Goal: Task Accomplishment & Management: Manage account settings

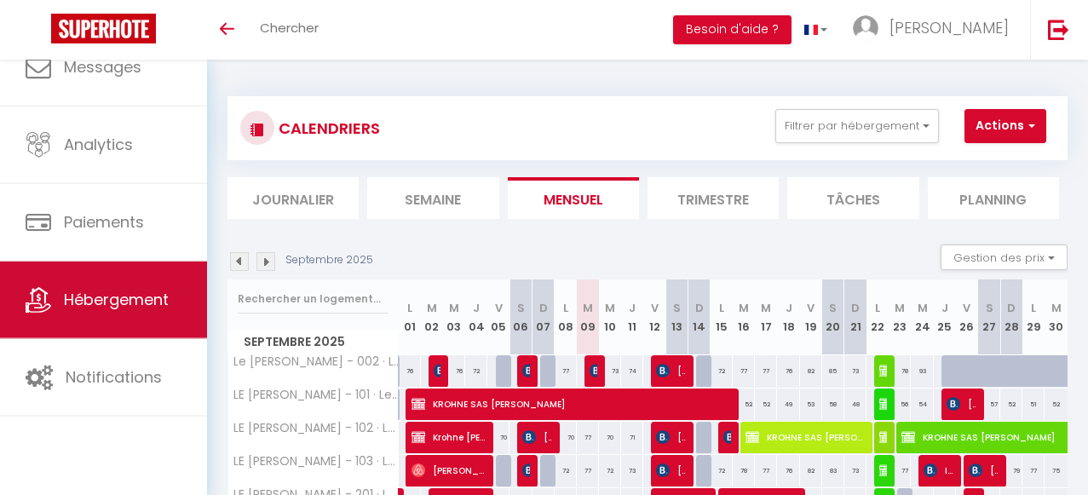
click at [129, 299] on span "Hébergement" at bounding box center [116, 299] width 105 height 21
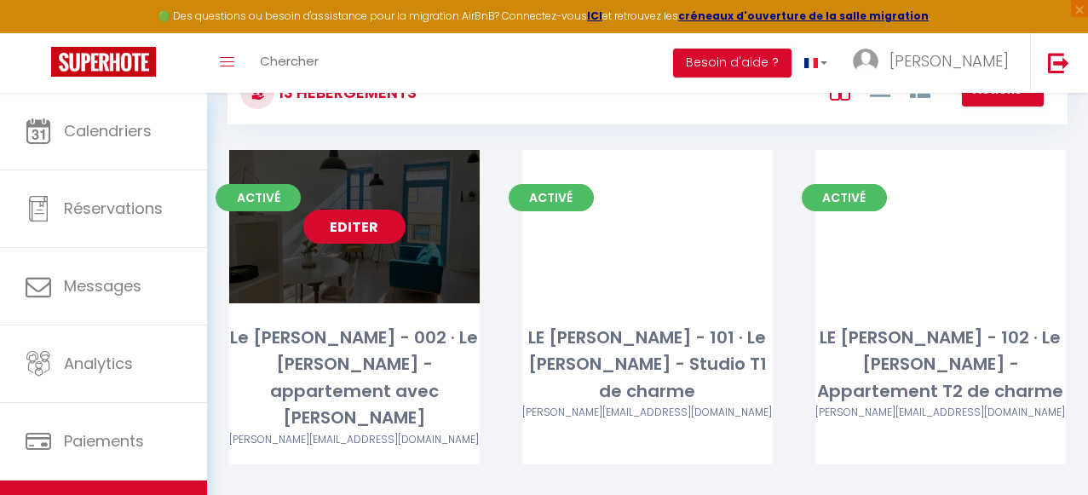
scroll to position [78, 0]
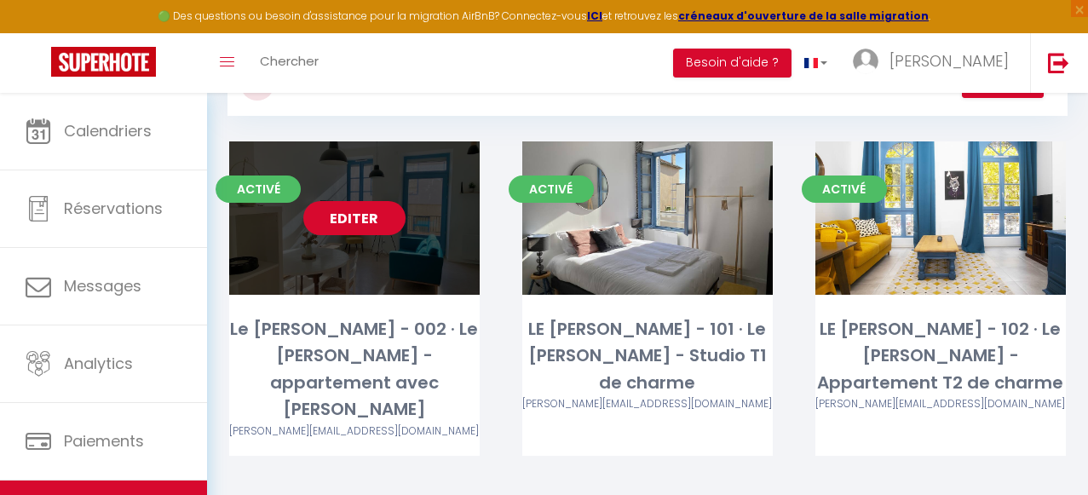
click at [365, 217] on link "Editer" at bounding box center [354, 218] width 102 height 34
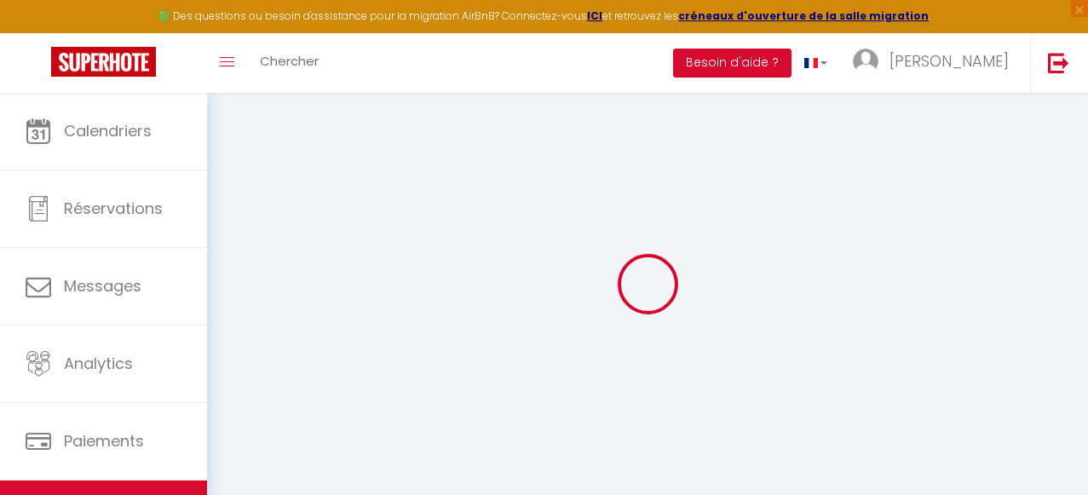
select select
type input "[PERSON_NAME][EMAIL_ADDRESS][DOMAIN_NAME]"
checkbox input "true"
select select
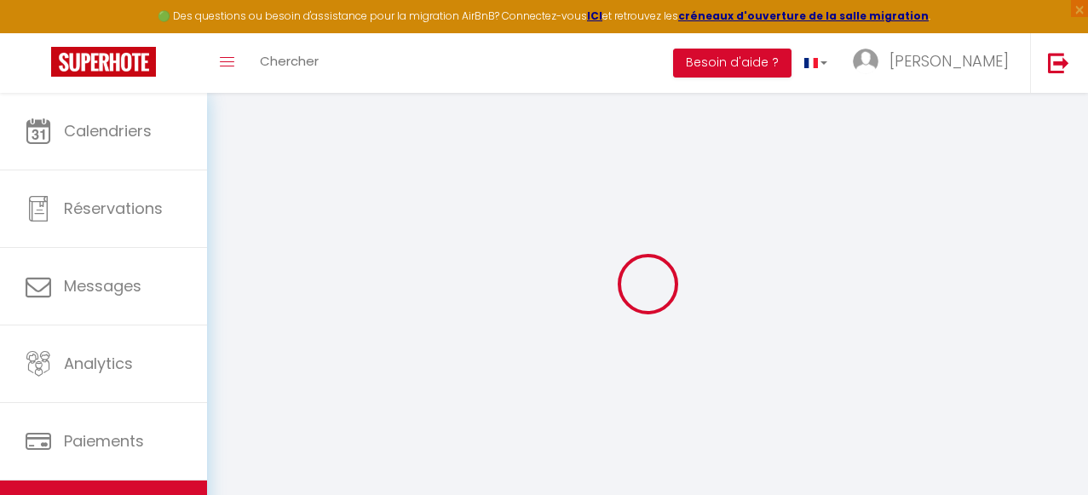
checkbox input "false"
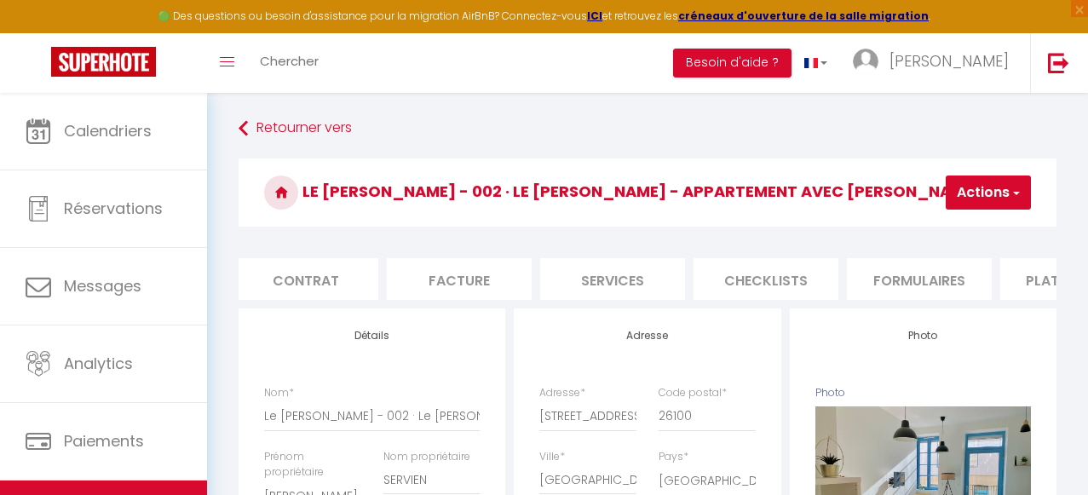
scroll to position [0, 160]
click at [644, 272] on li "Services" at bounding box center [610, 279] width 145 height 42
select select
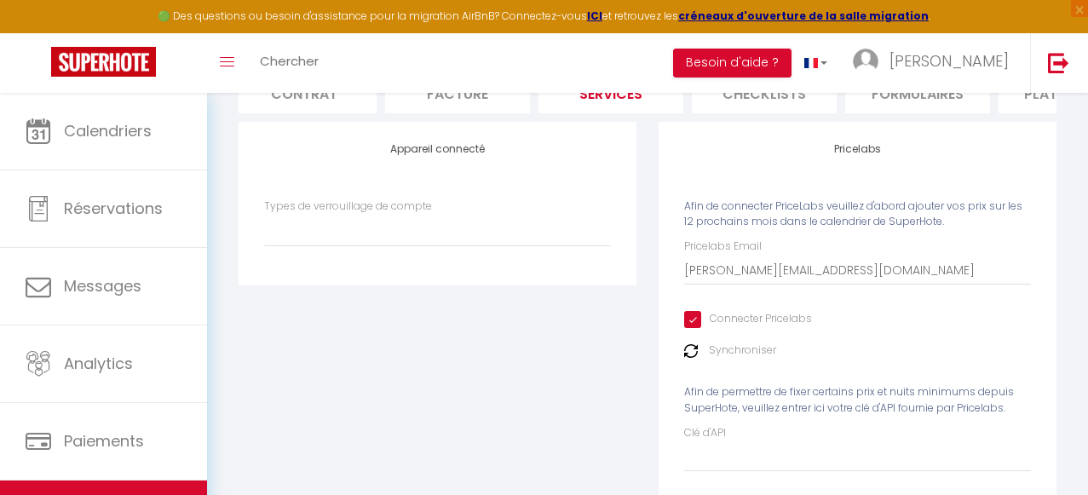
scroll to position [164, 0]
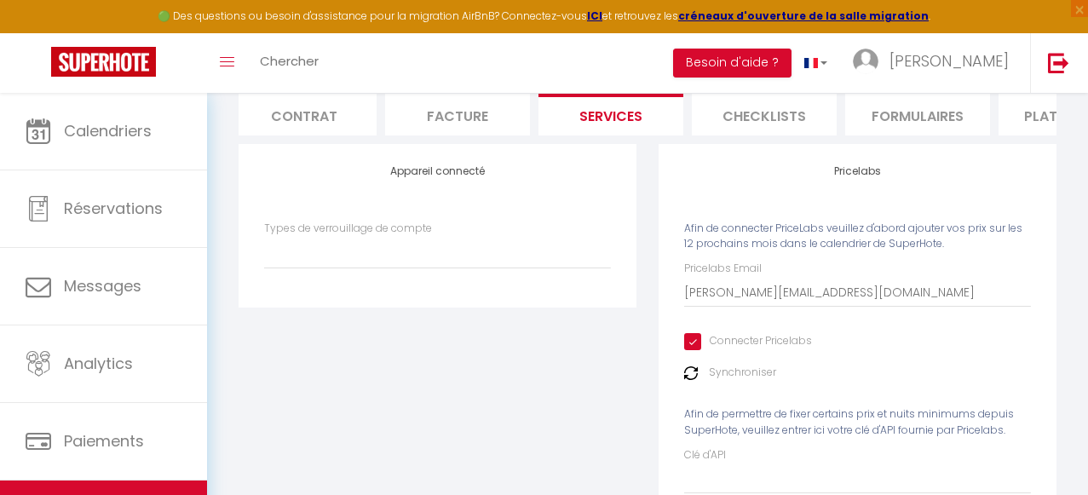
click at [692, 376] on img at bounding box center [691, 373] width 14 height 14
click at [690, 371] on img at bounding box center [691, 373] width 14 height 14
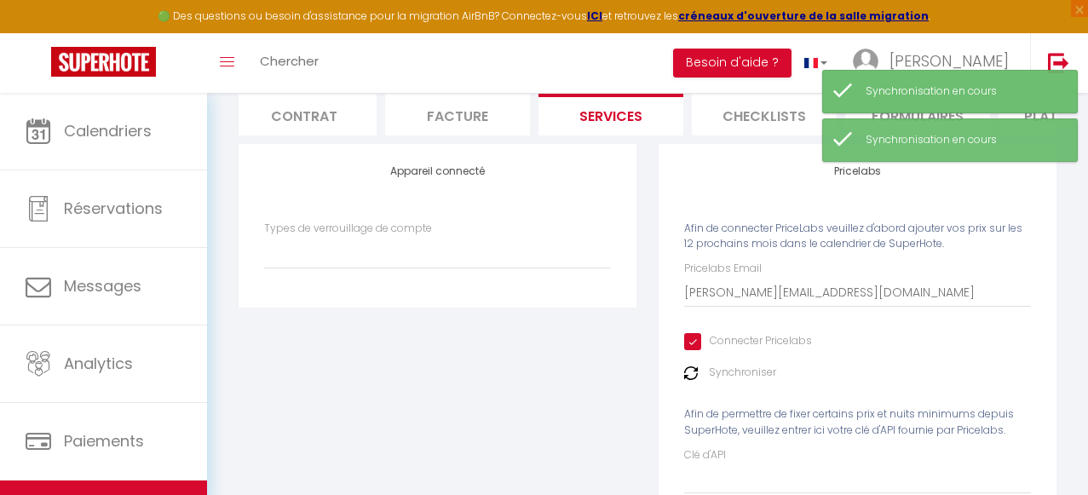
scroll to position [0, 0]
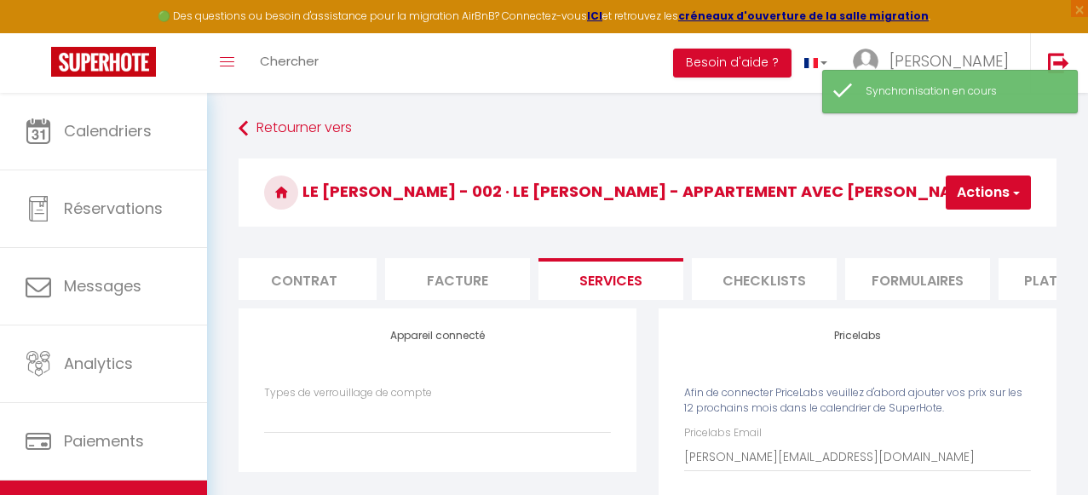
click at [990, 196] on button "Actions" at bounding box center [988, 192] width 85 height 34
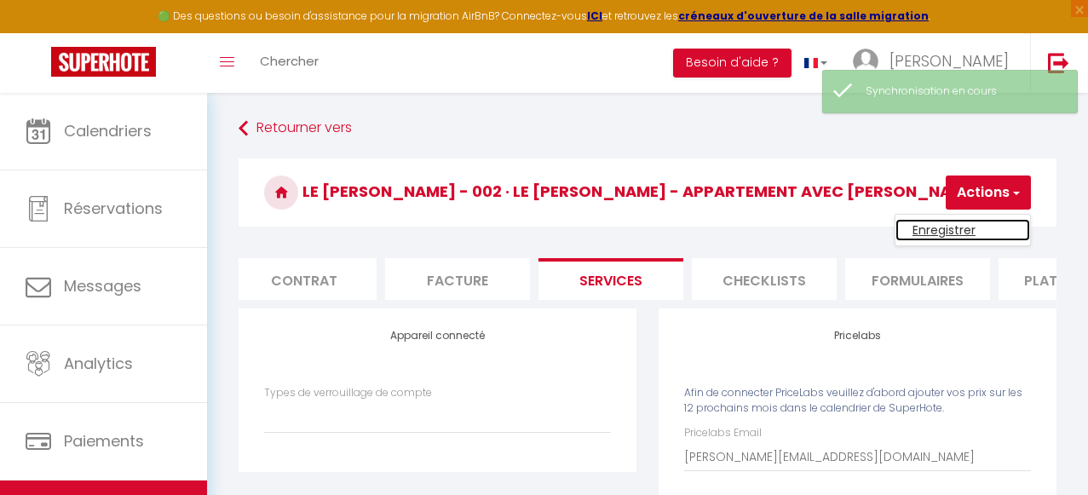
click at [951, 228] on link "Enregistrer" at bounding box center [962, 230] width 135 height 22
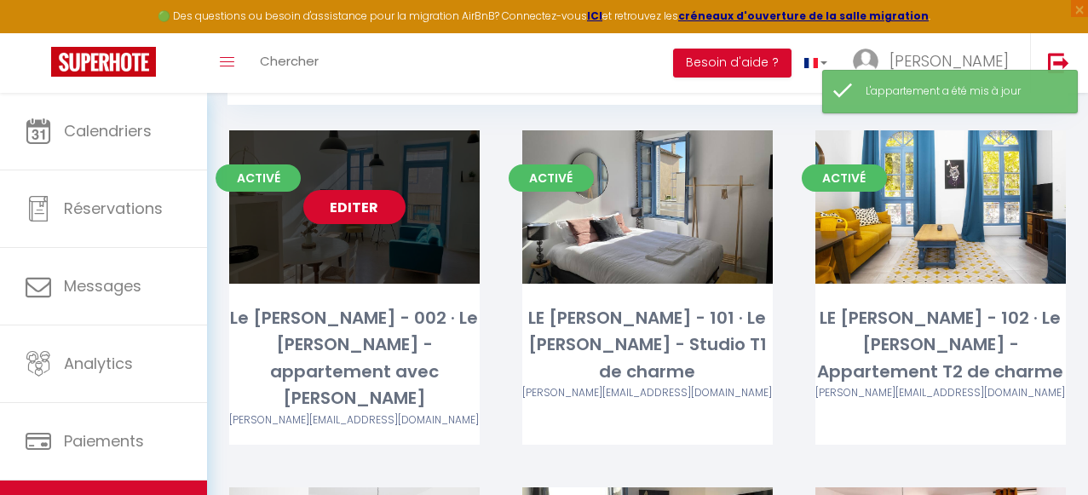
scroll to position [89, 0]
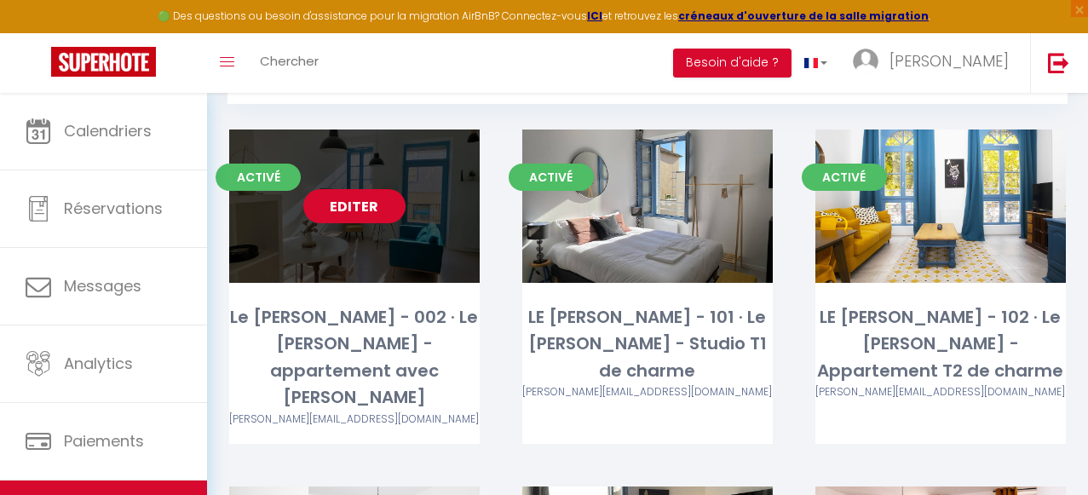
click at [374, 210] on link "Editer" at bounding box center [354, 206] width 102 height 34
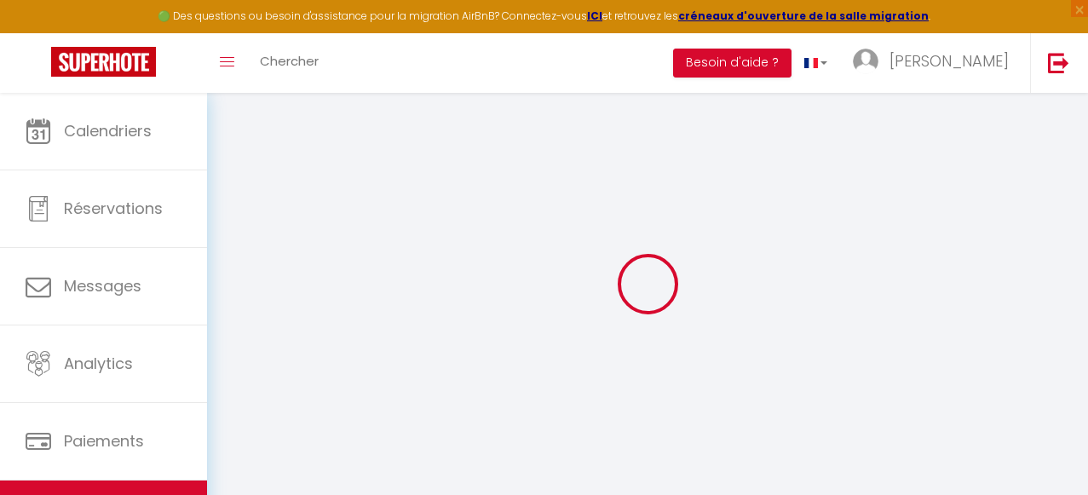
select select
type input "[PERSON_NAME][EMAIL_ADDRESS][DOMAIN_NAME]"
checkbox input "true"
select select
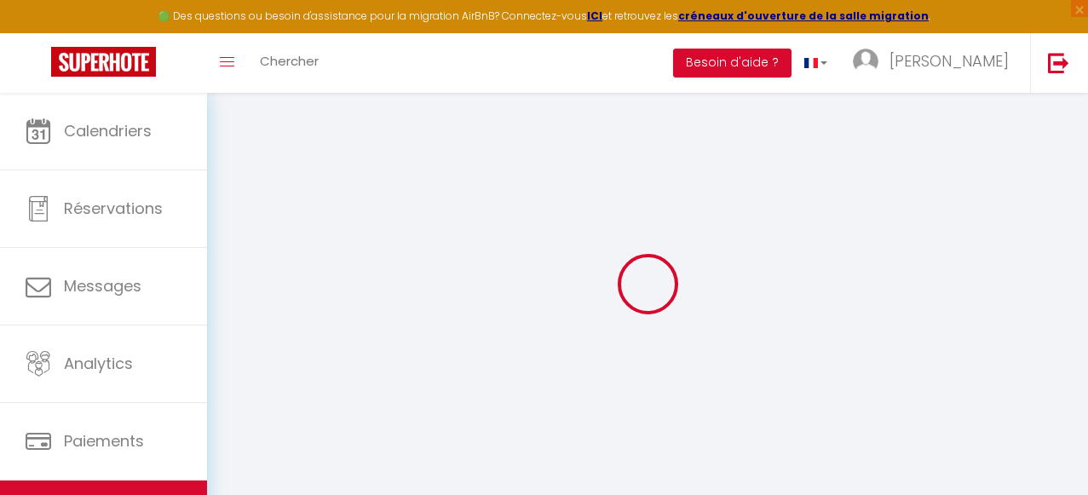
checkbox input "false"
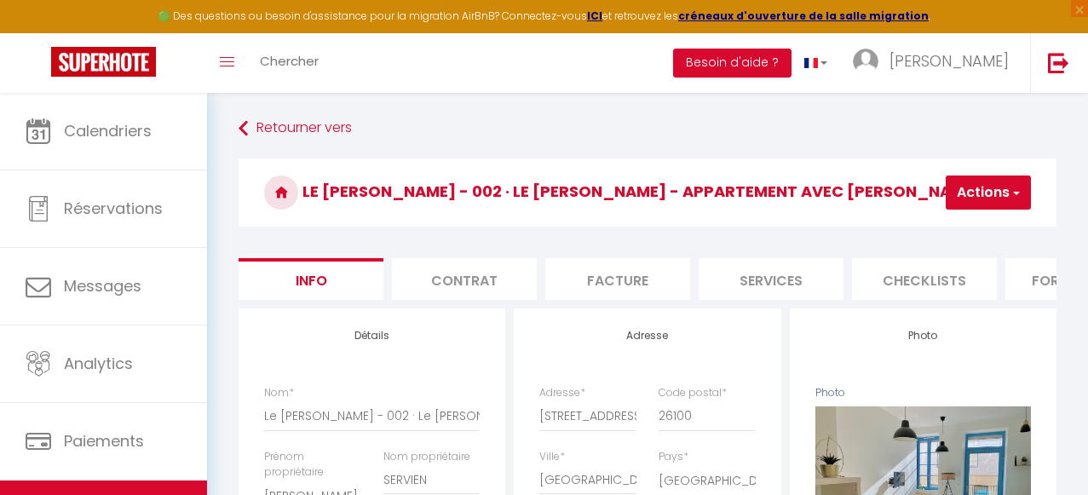
click at [763, 279] on li "Services" at bounding box center [771, 279] width 145 height 42
select select
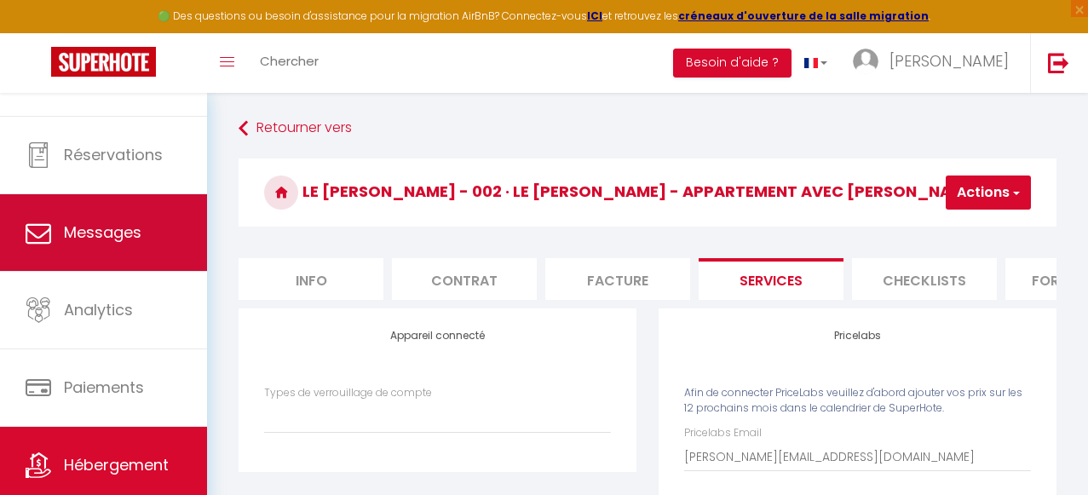
scroll to position [23, 0]
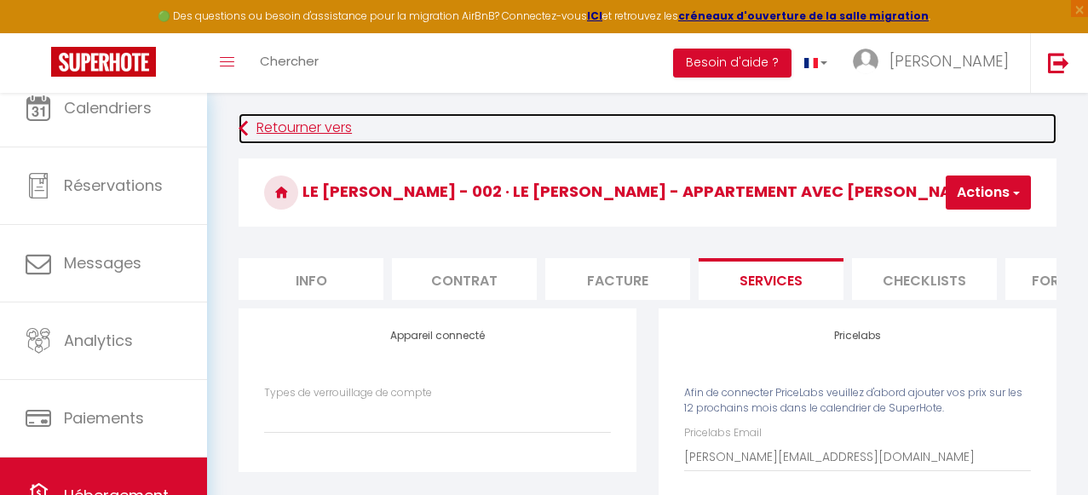
click at [298, 121] on link "Retourner vers" at bounding box center [648, 128] width 818 height 31
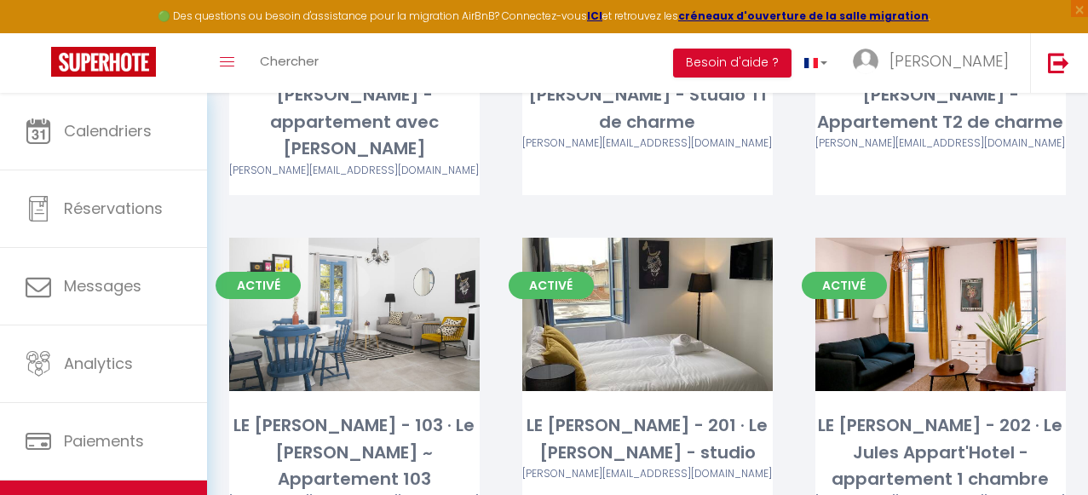
scroll to position [351, 0]
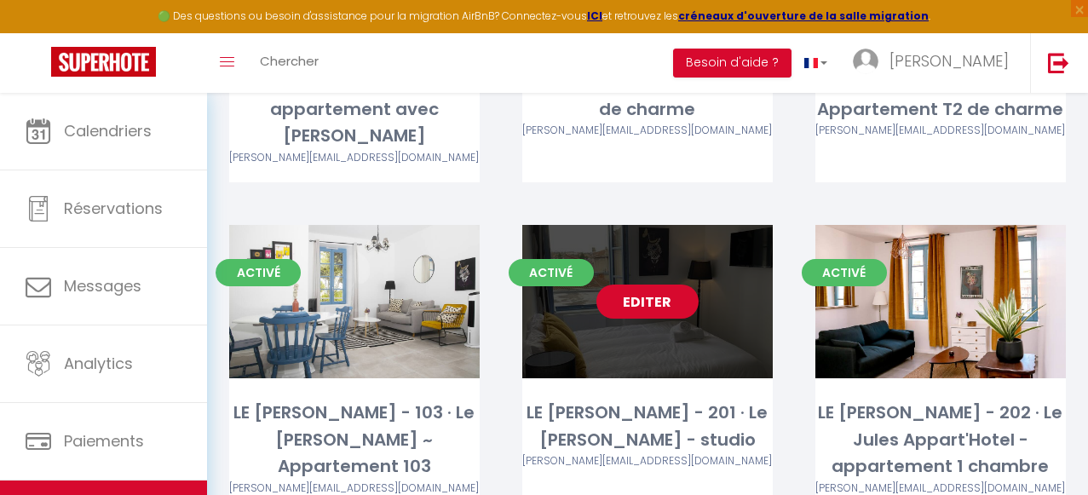
click at [646, 285] on link "Editer" at bounding box center [647, 302] width 102 height 34
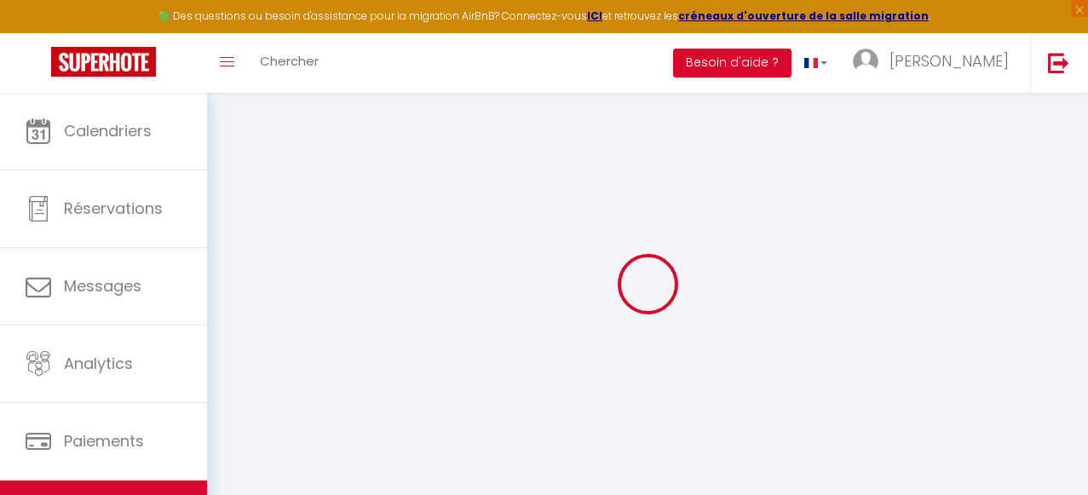
select select
checkbox input "false"
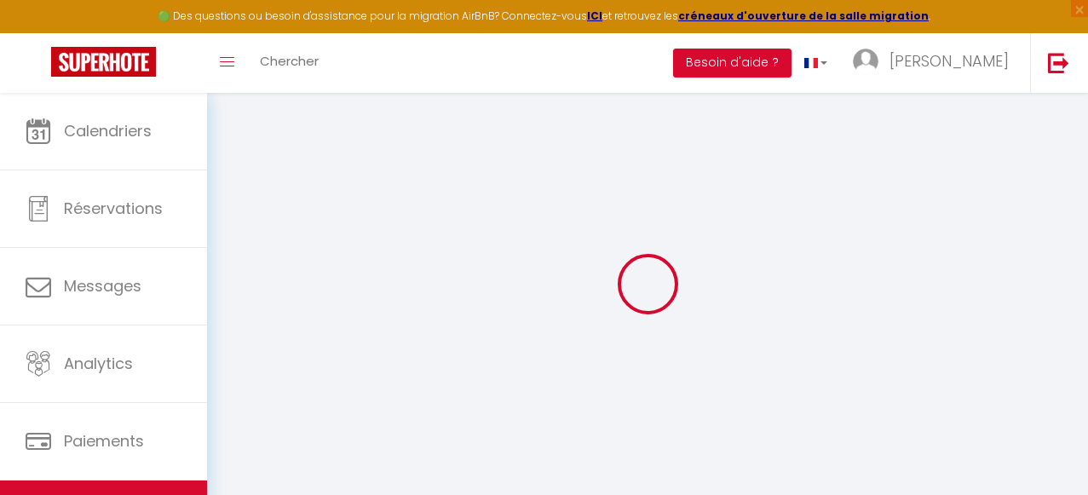
select select
select select "14:00"
select select
select select "11:00"
select select "30"
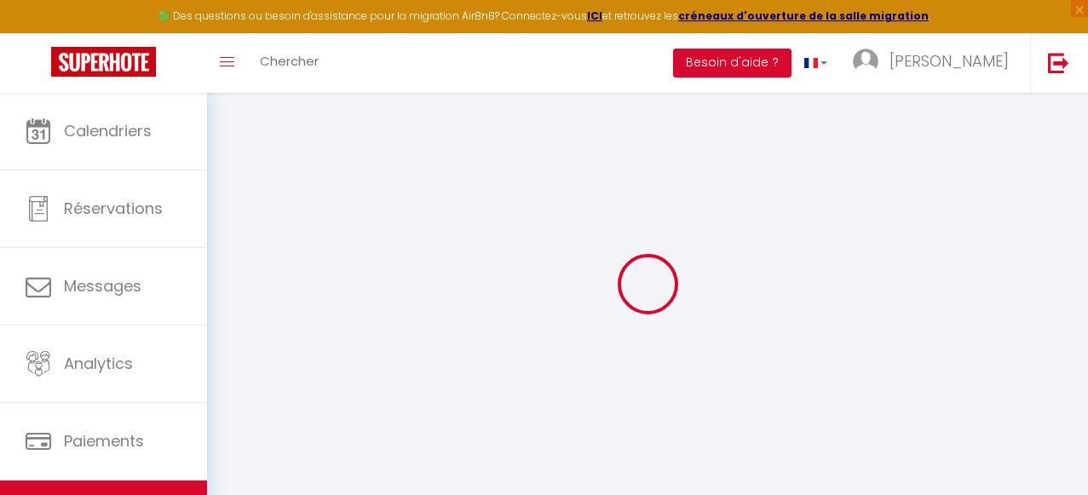
select select "120"
select select
checkbox input "false"
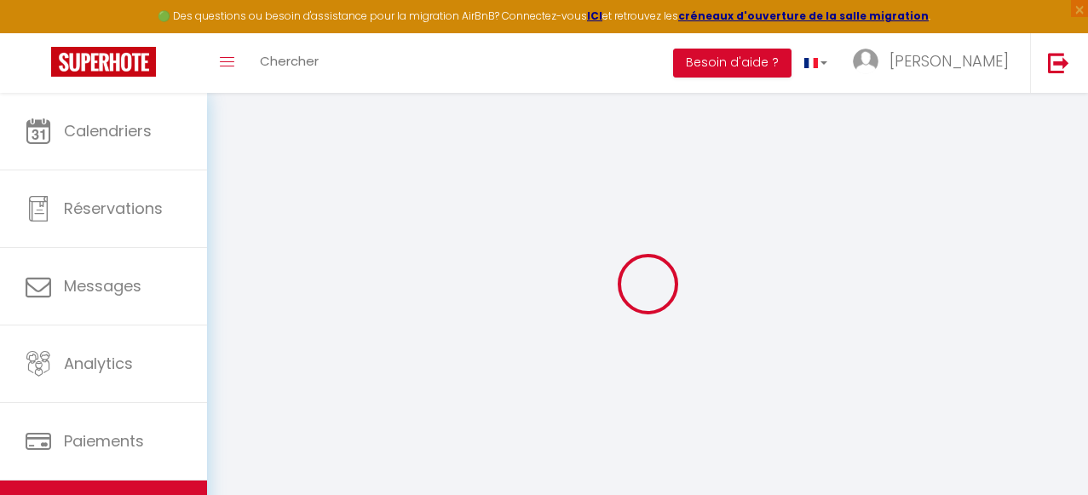
checkbox input "false"
select select
checkbox input "false"
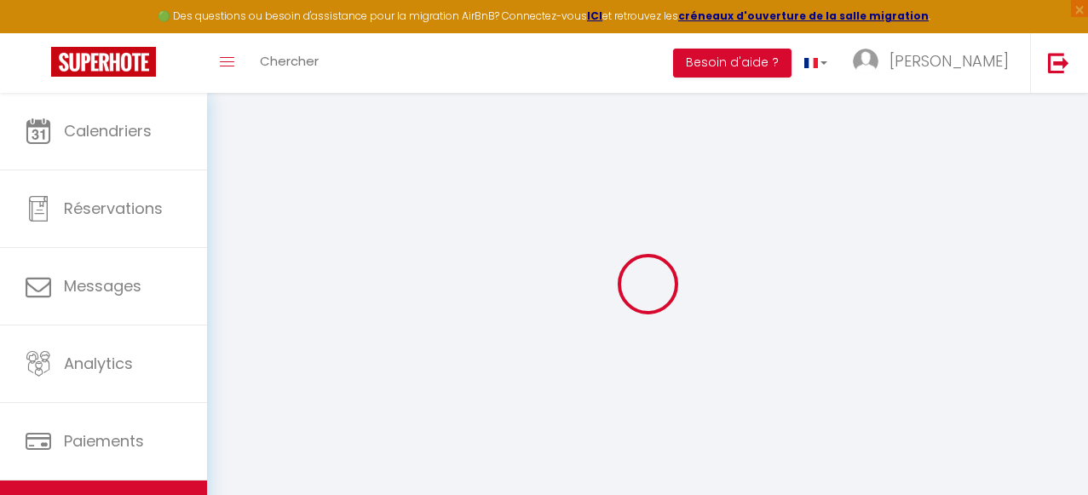
checkbox input "false"
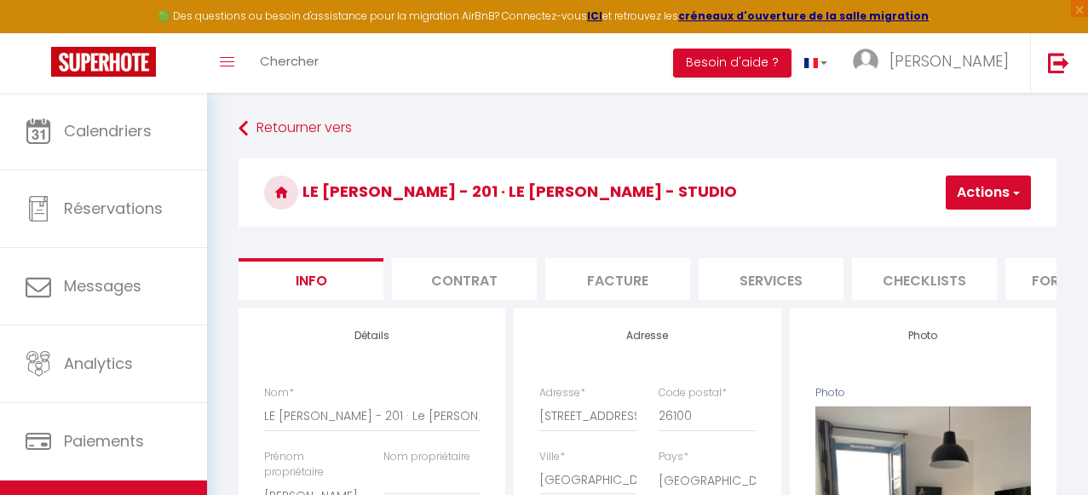
click at [784, 282] on li "Services" at bounding box center [771, 279] width 145 height 42
select select
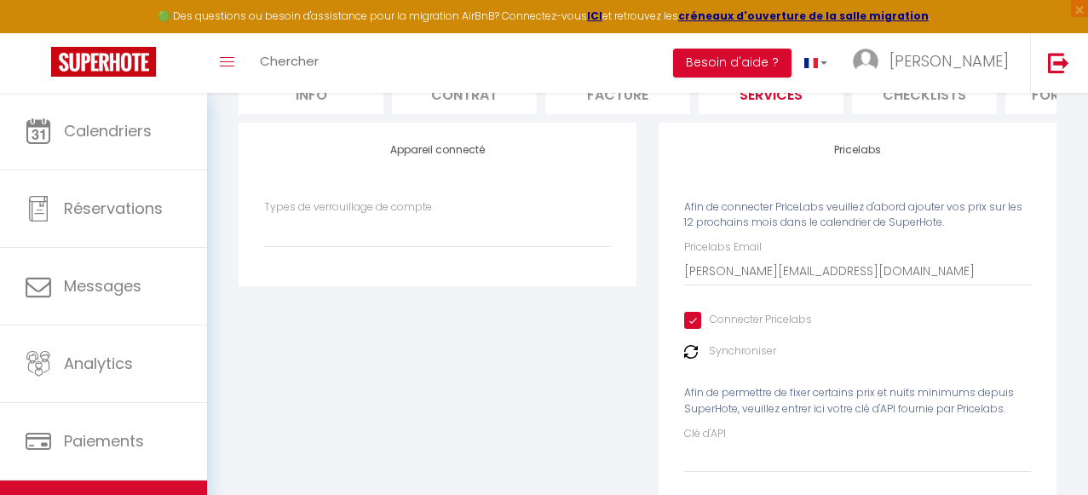
scroll to position [197, 0]
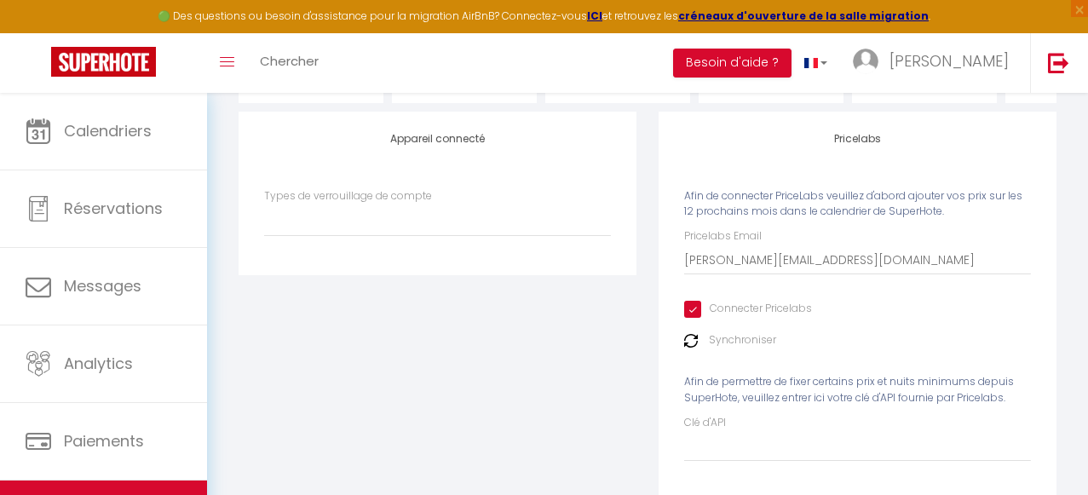
click at [762, 340] on label "Synchroniser" at bounding box center [742, 340] width 67 height 16
click at [695, 343] on img at bounding box center [691, 341] width 14 height 14
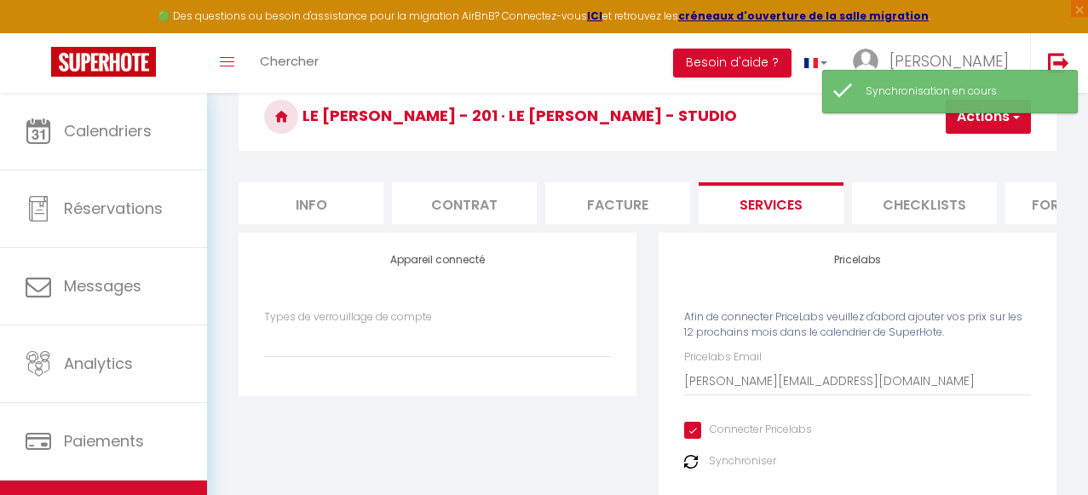
scroll to position [0, 0]
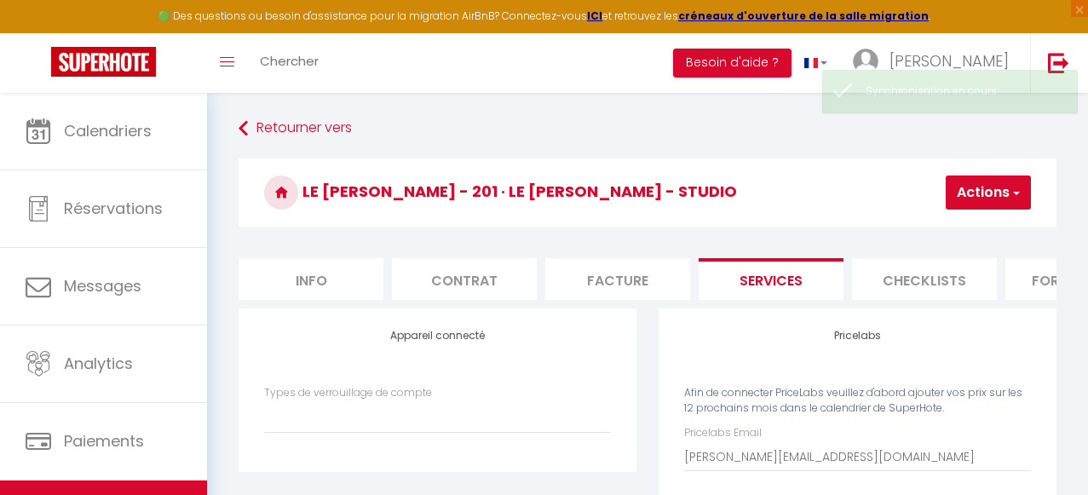
click at [1006, 199] on button "Actions" at bounding box center [988, 192] width 85 height 34
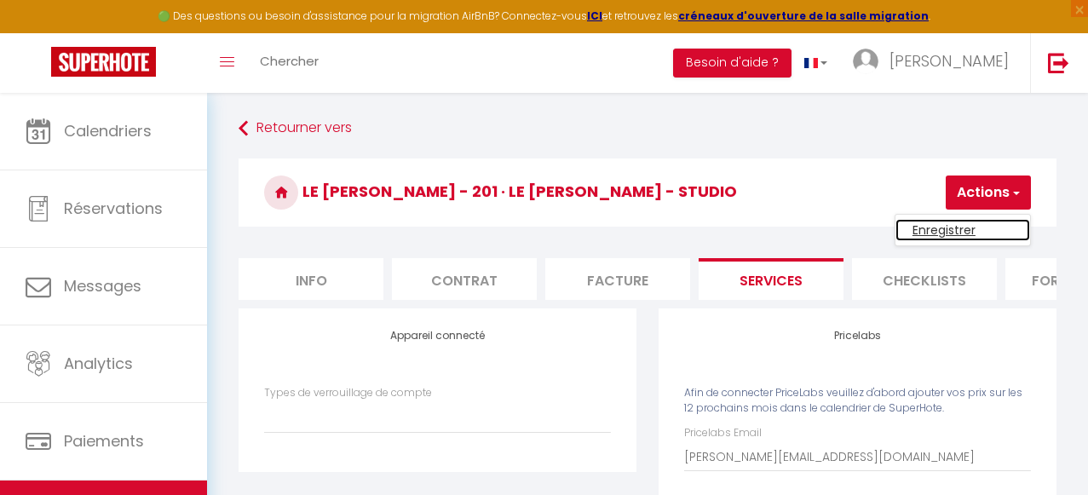
click at [952, 227] on link "Enregistrer" at bounding box center [962, 230] width 135 height 22
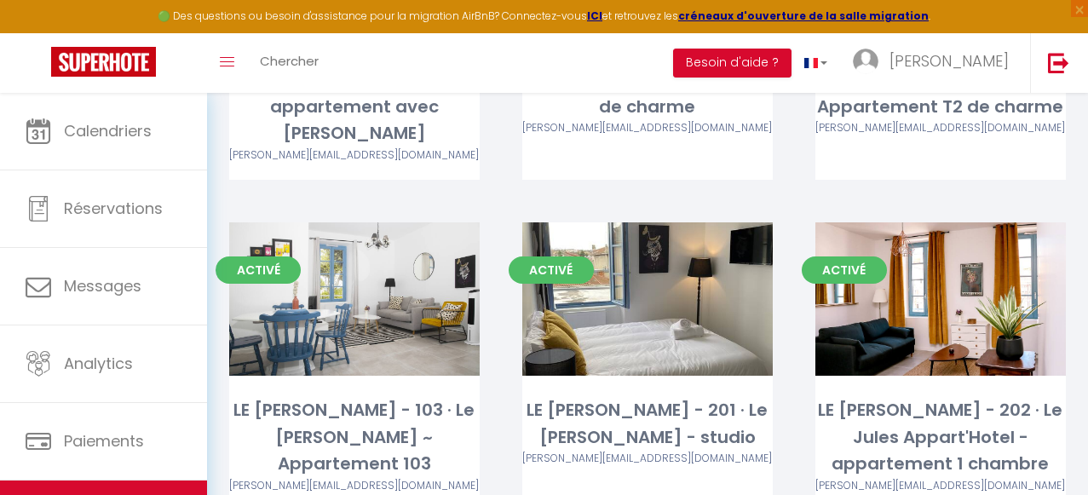
scroll to position [373, 0]
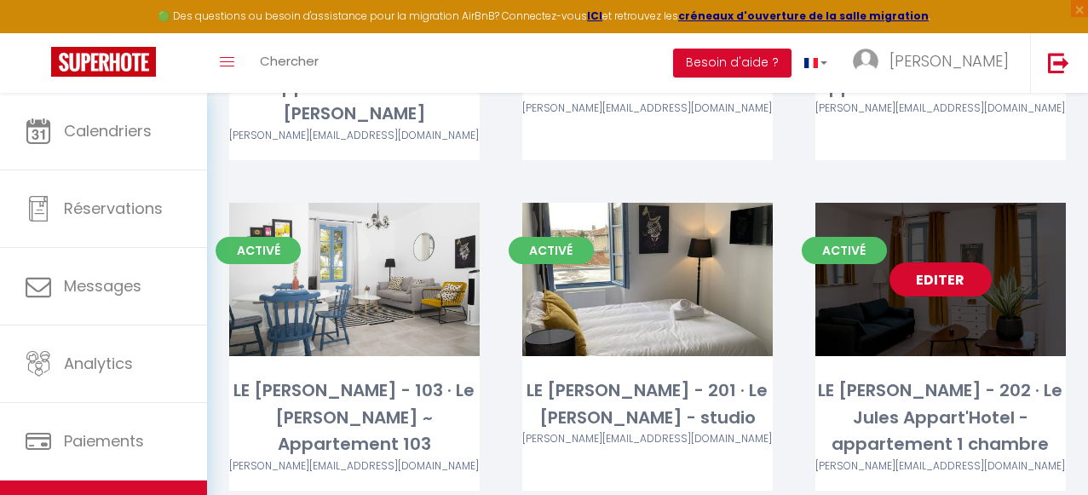
click at [934, 262] on link "Editer" at bounding box center [940, 279] width 102 height 34
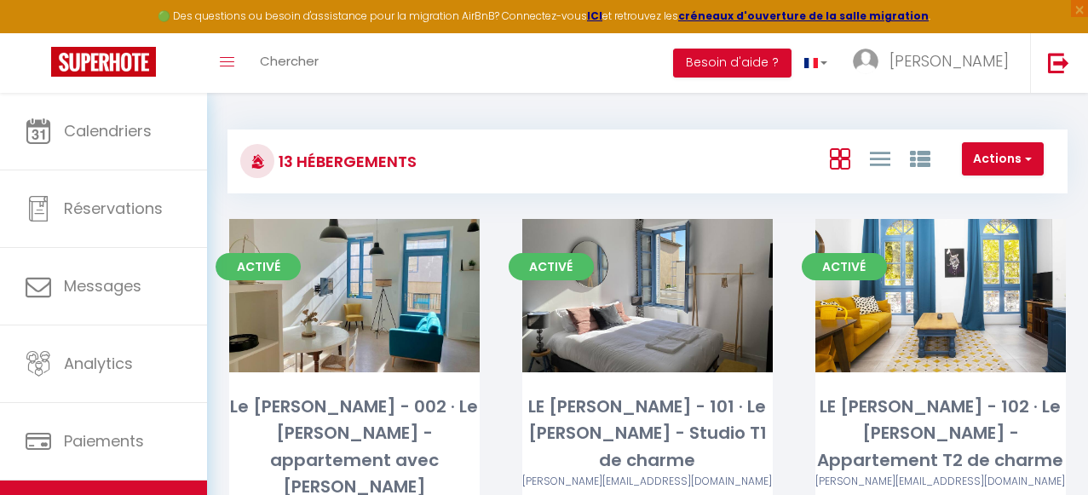
select select "3"
select select "2"
select select "1"
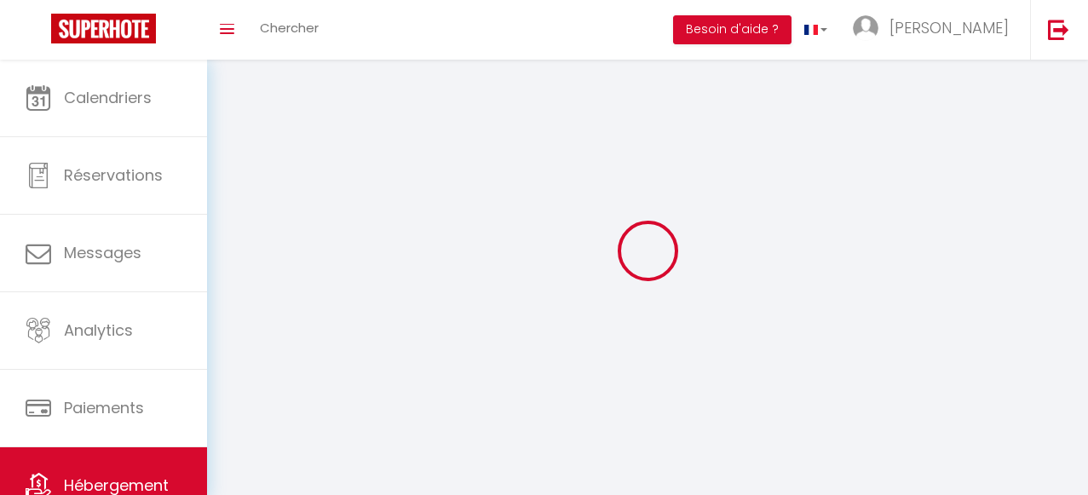
select select
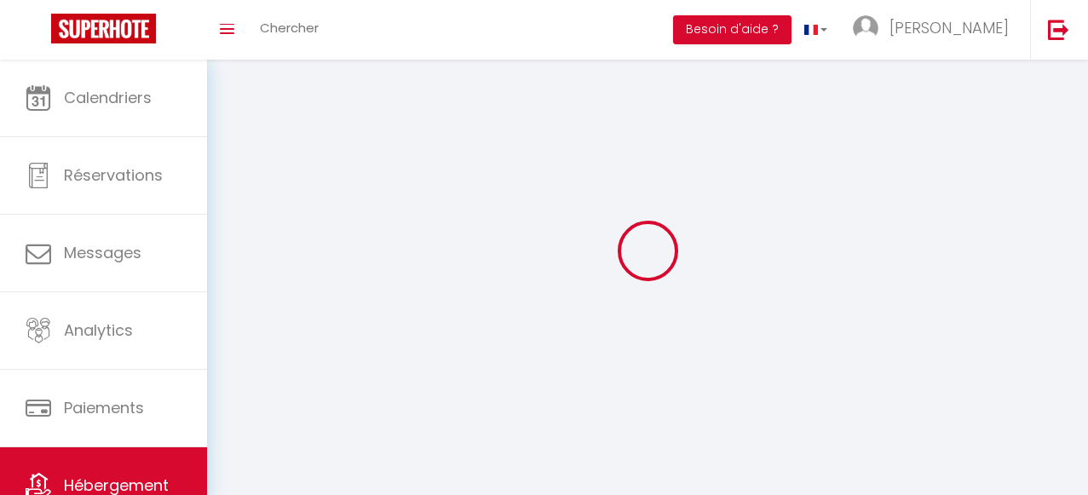
checkbox input "false"
select select
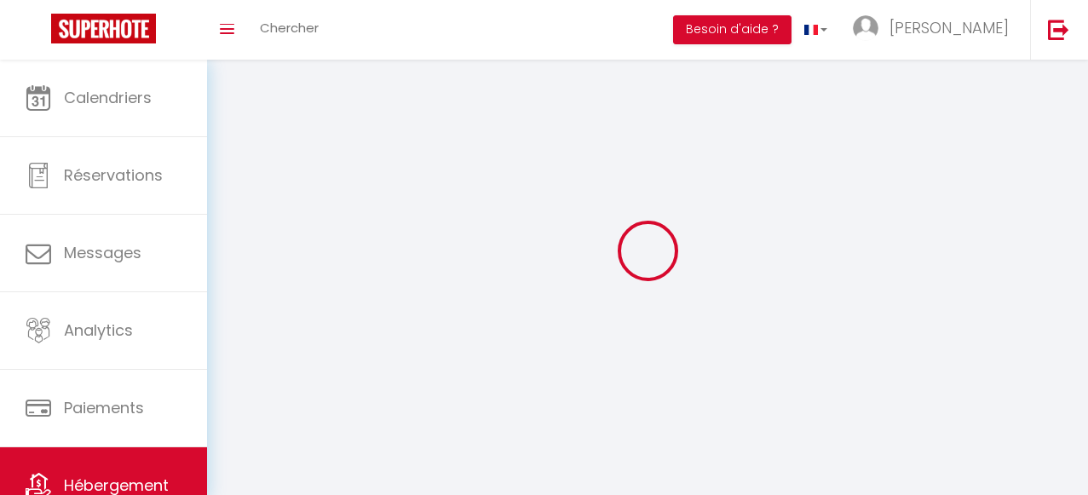
select select
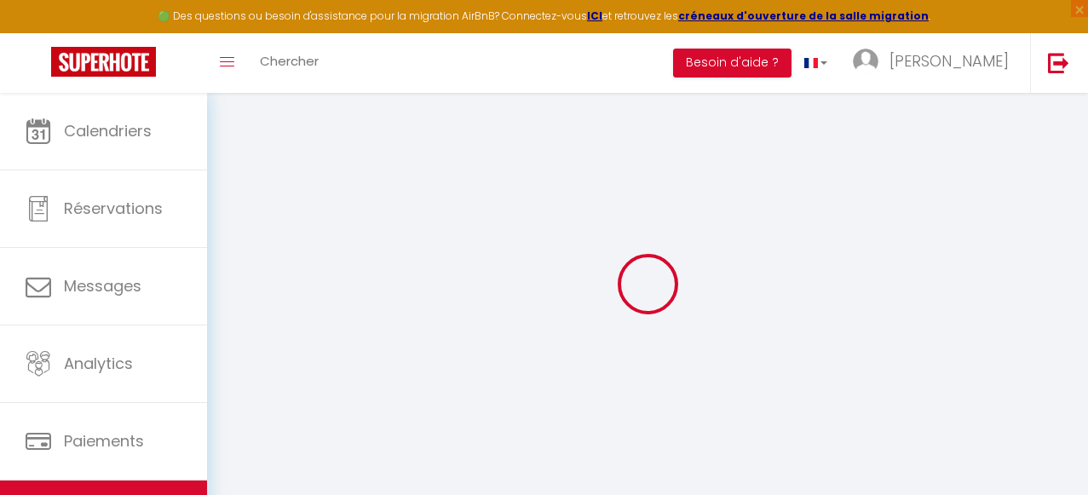
select select
type input "[PERSON_NAME][EMAIL_ADDRESS][DOMAIN_NAME]"
checkbox input "true"
select select
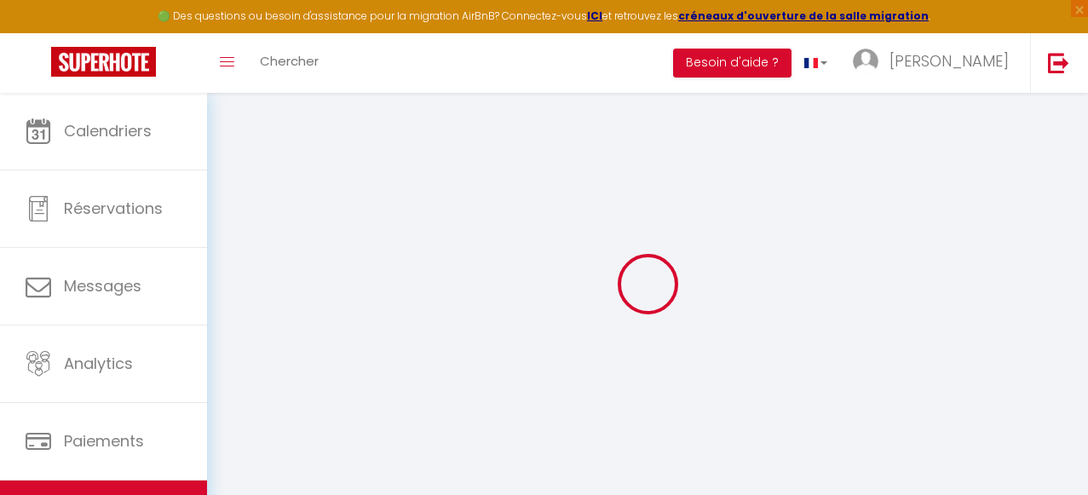
checkbox input "false"
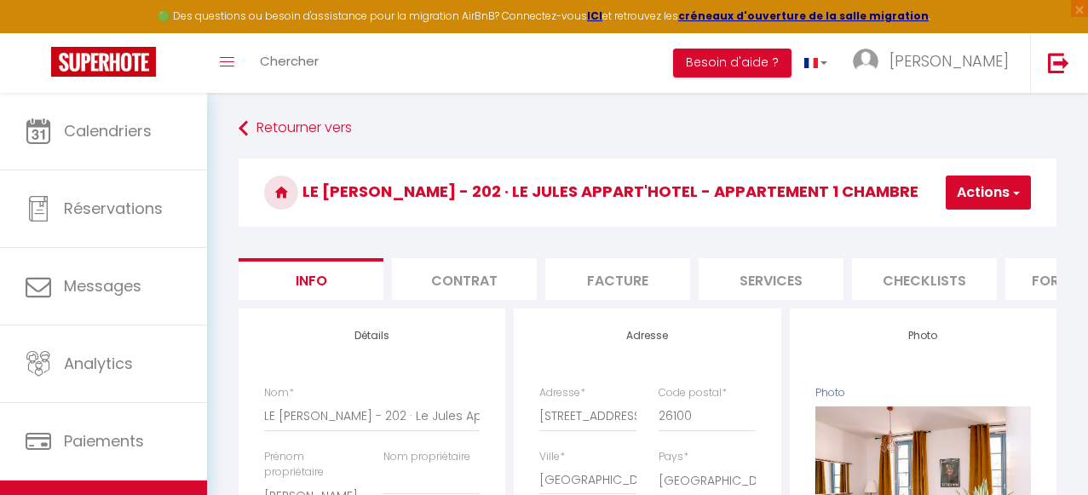
click at [784, 273] on li "Services" at bounding box center [771, 279] width 145 height 42
select select
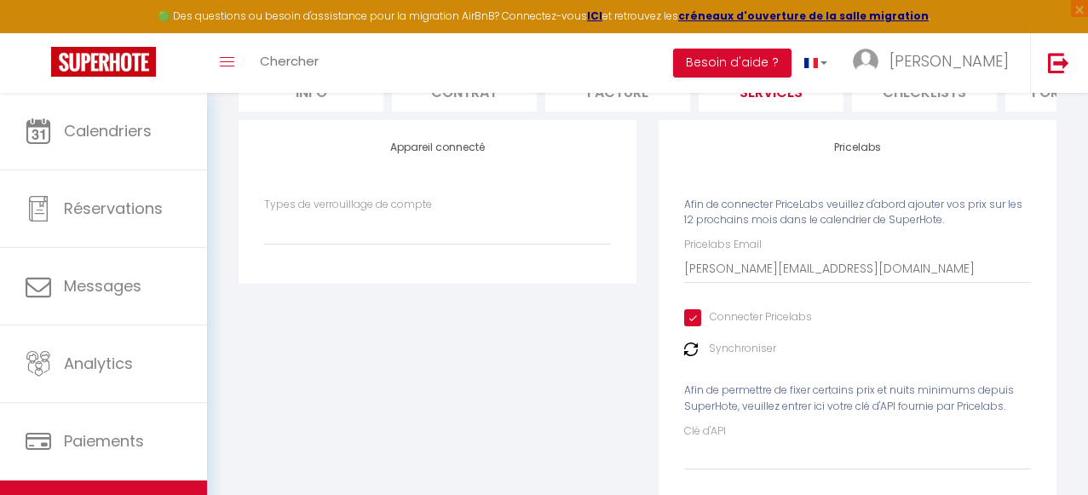
scroll to position [189, 0]
click at [692, 348] on img at bounding box center [691, 349] width 14 height 14
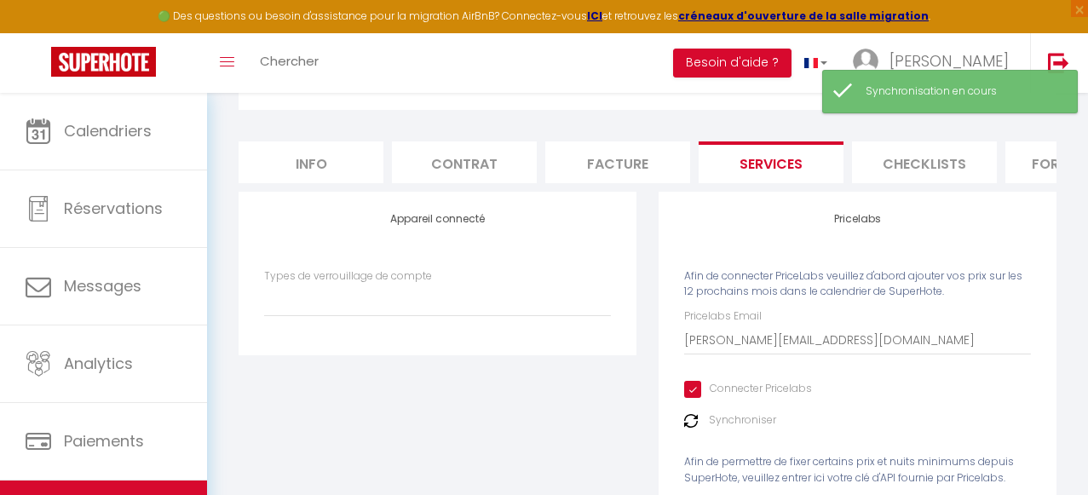
scroll to position [0, 0]
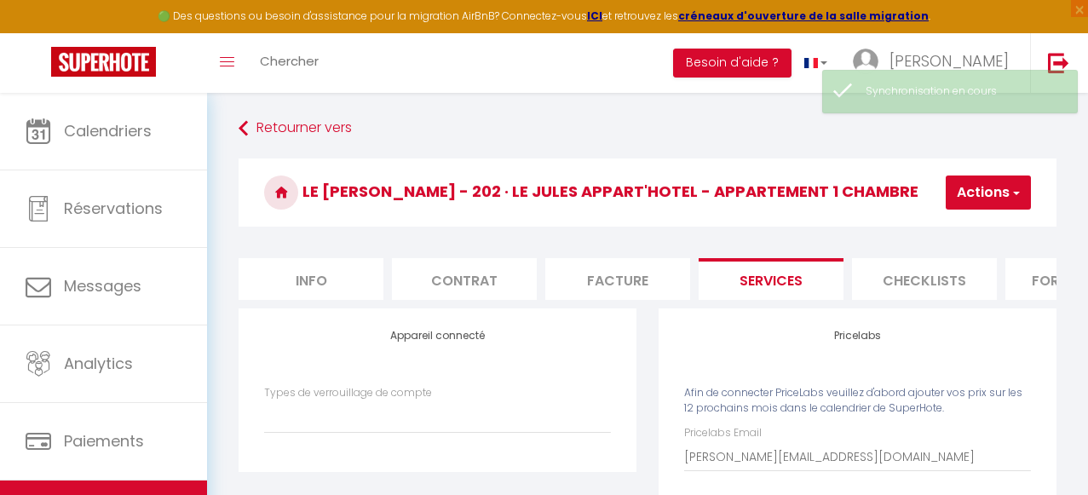
click at [1006, 193] on button "Actions" at bounding box center [988, 192] width 85 height 34
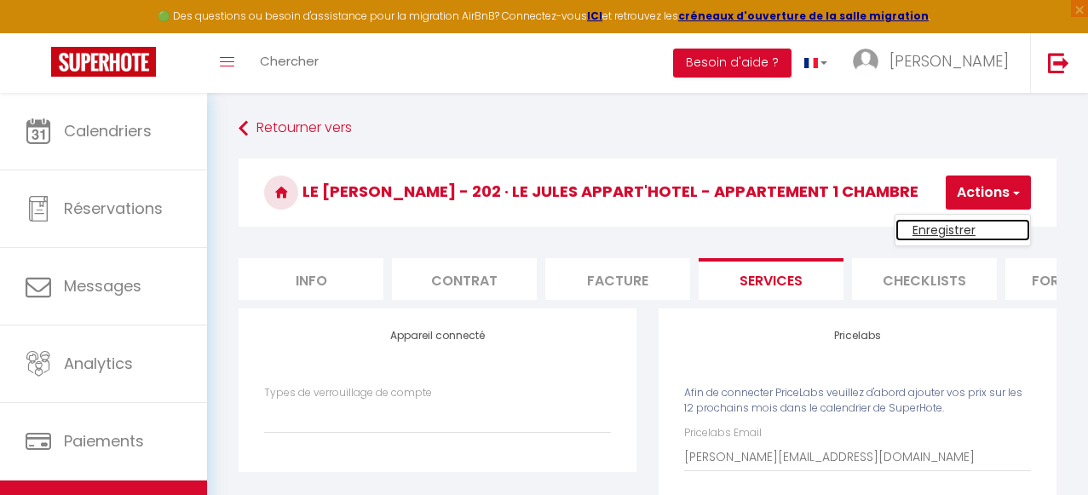
click at [952, 228] on link "Enregistrer" at bounding box center [962, 230] width 135 height 22
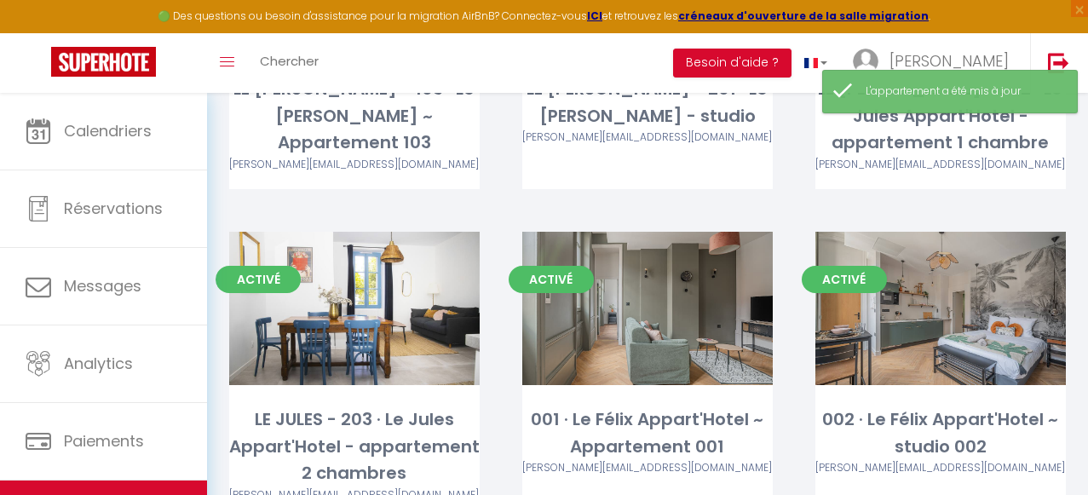
scroll to position [684, 0]
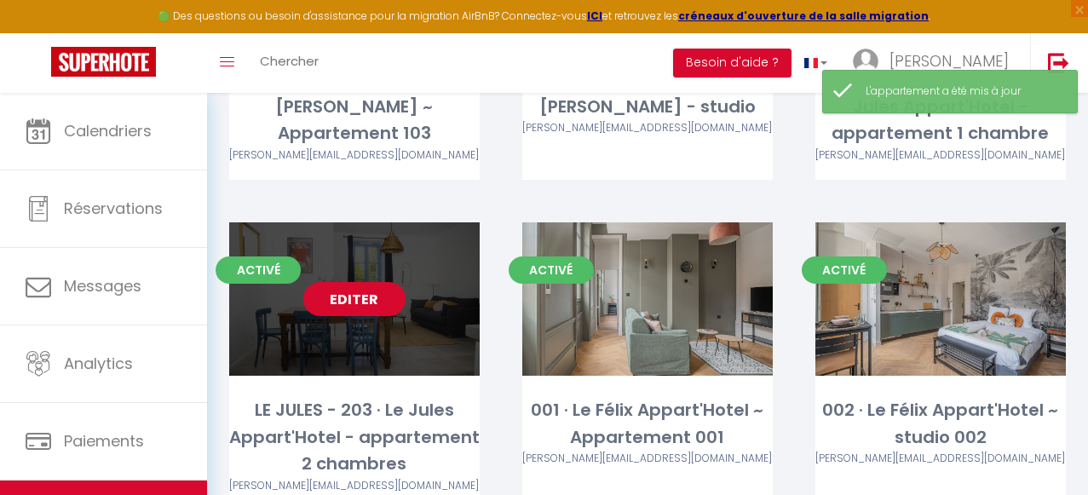
click at [350, 282] on link "Editer" at bounding box center [354, 299] width 102 height 34
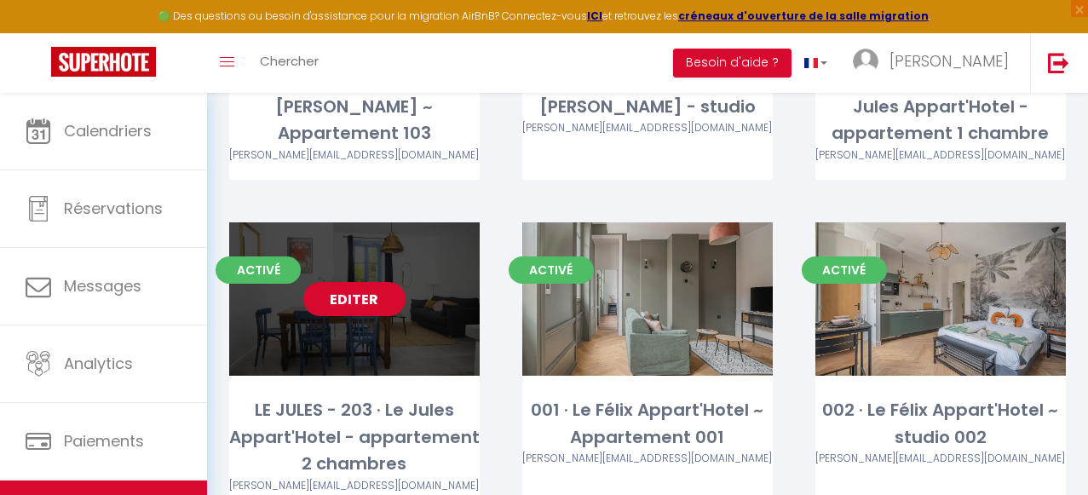
click at [367, 282] on link "Editer" at bounding box center [354, 299] width 102 height 34
select select "3"
select select "2"
select select "1"
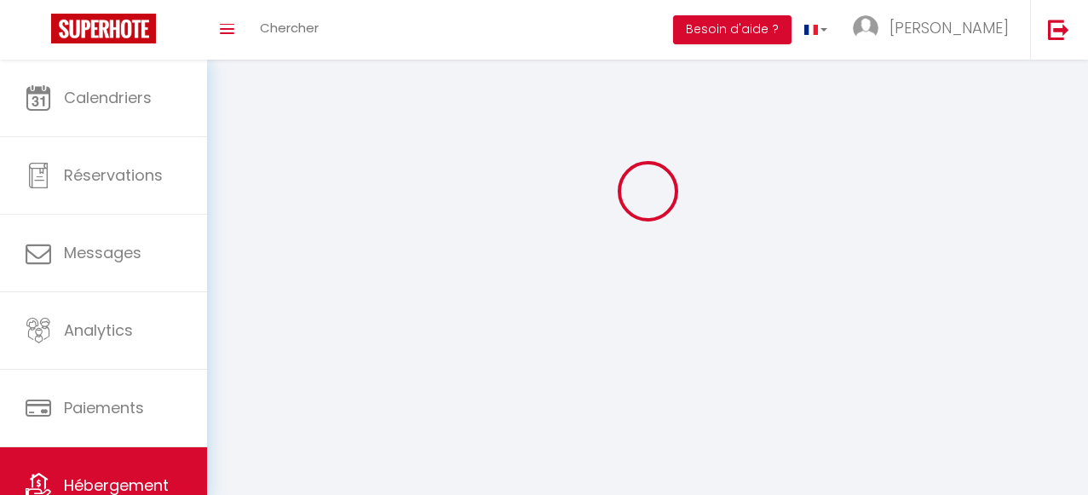
select select
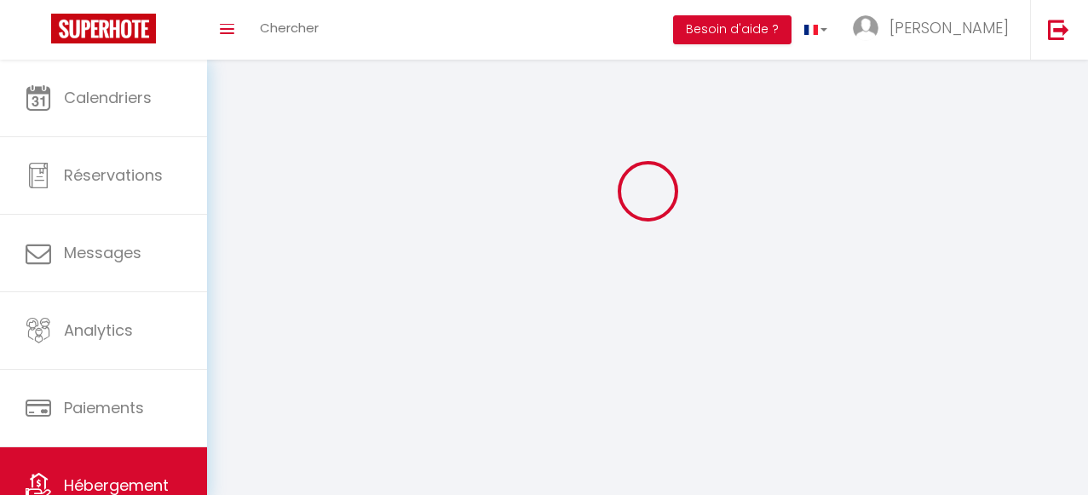
checkbox input "false"
select select
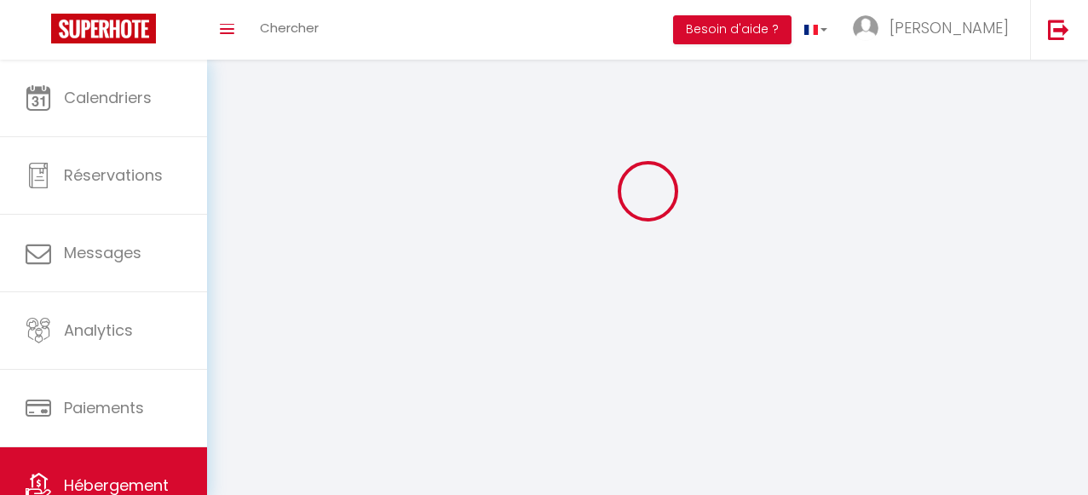
select select
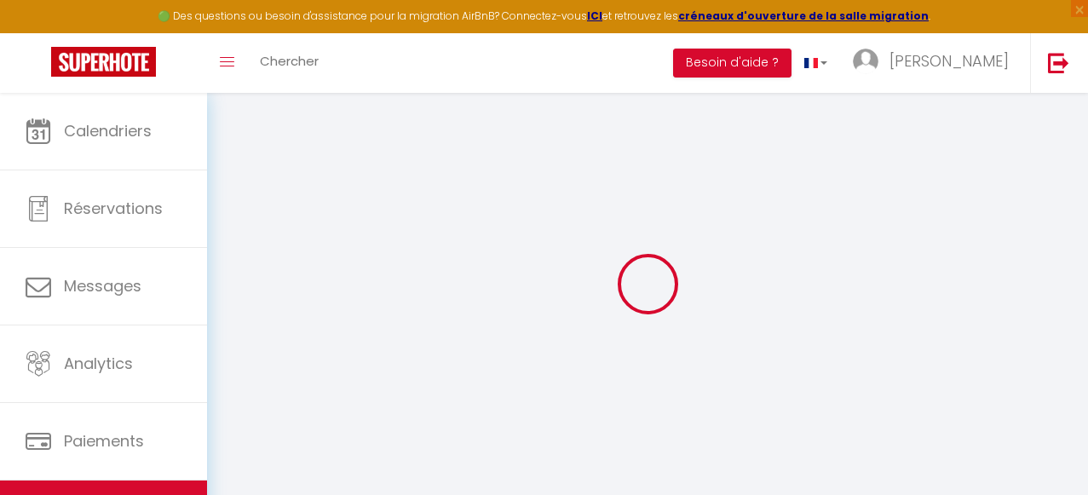
select select
type input "[PERSON_NAME][EMAIL_ADDRESS][DOMAIN_NAME]"
checkbox input "true"
select select
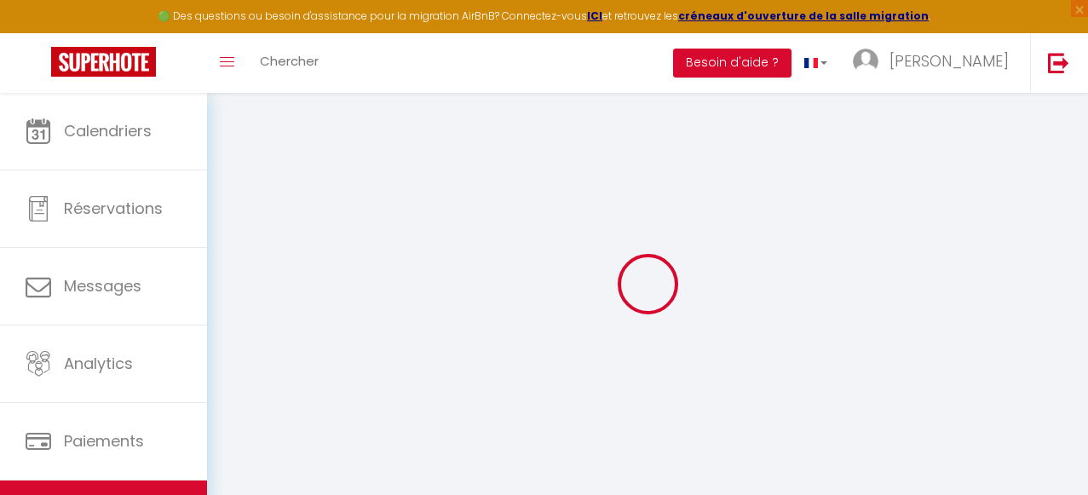
checkbox input "false"
select select
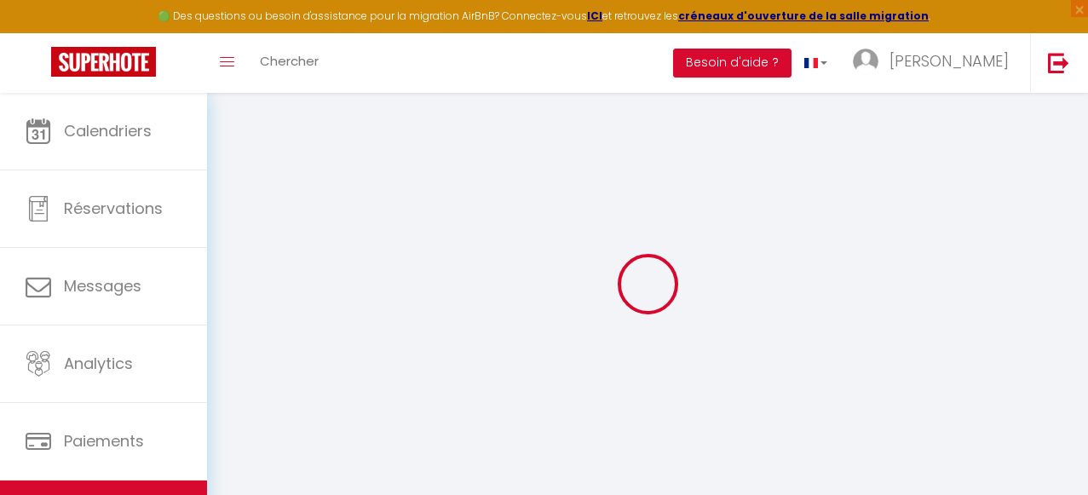
checkbox input "false"
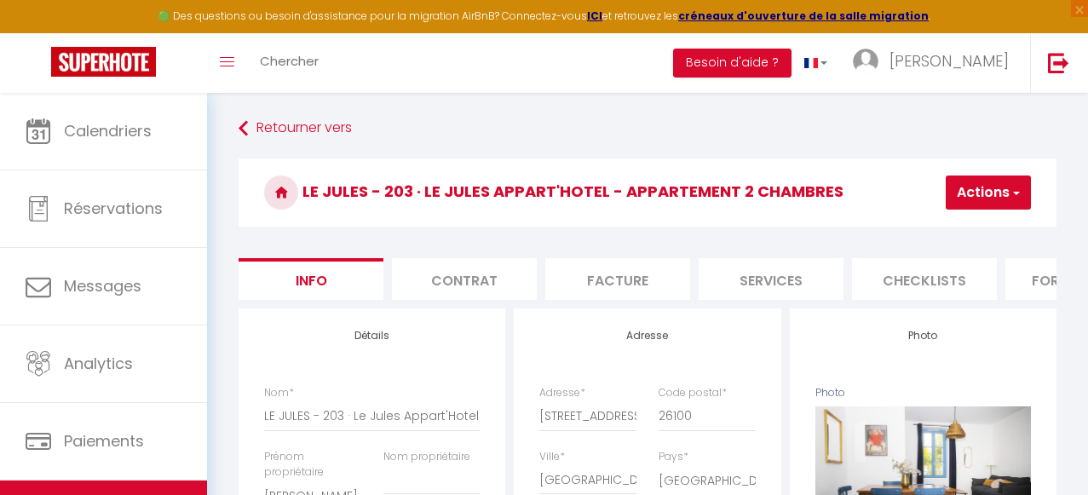
click at [760, 285] on li "Services" at bounding box center [771, 279] width 145 height 42
select select
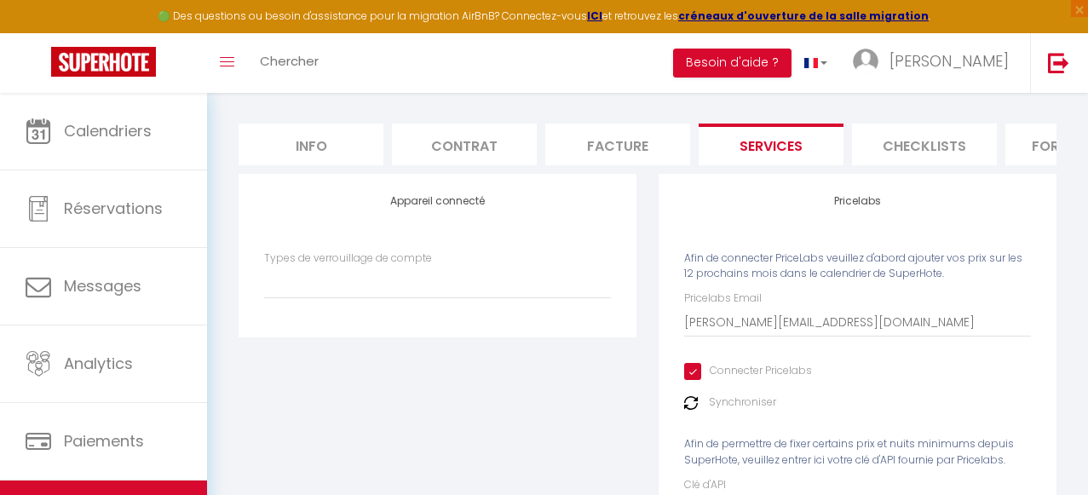
scroll to position [153, 0]
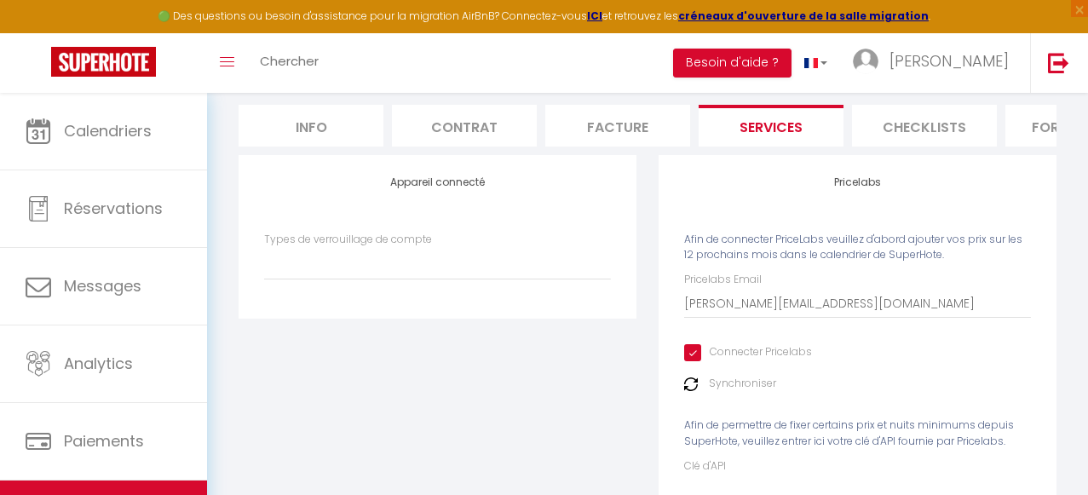
click at [693, 383] on img at bounding box center [691, 384] width 14 height 14
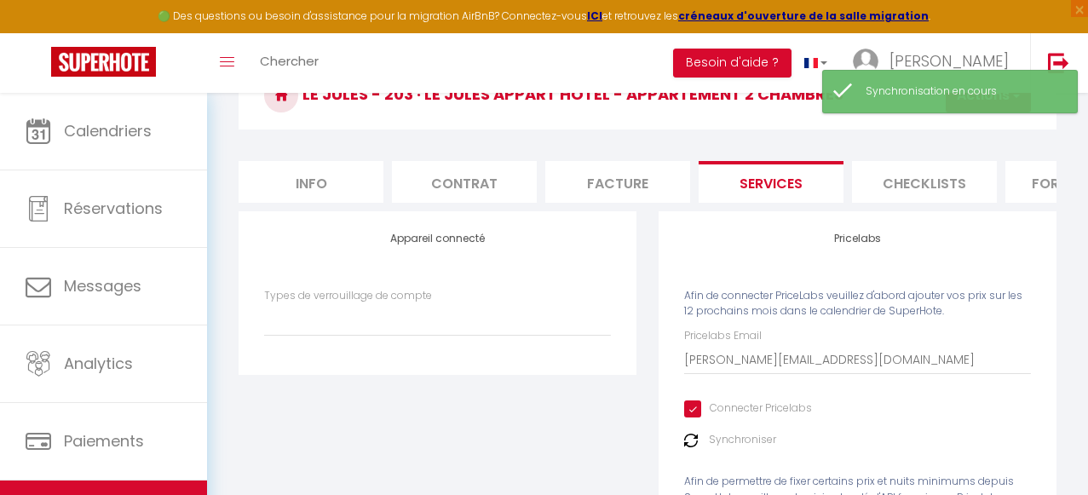
scroll to position [0, 0]
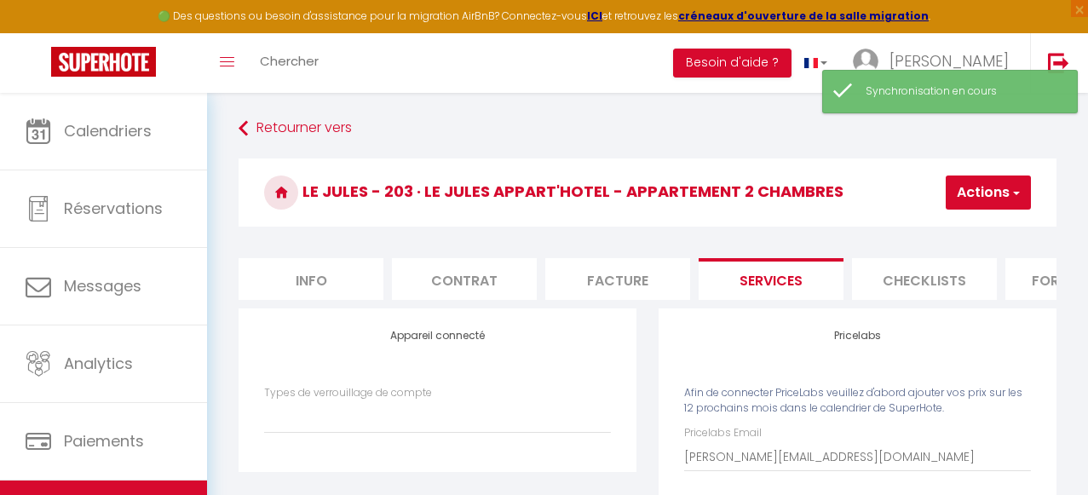
click at [992, 192] on button "Actions" at bounding box center [988, 192] width 85 height 34
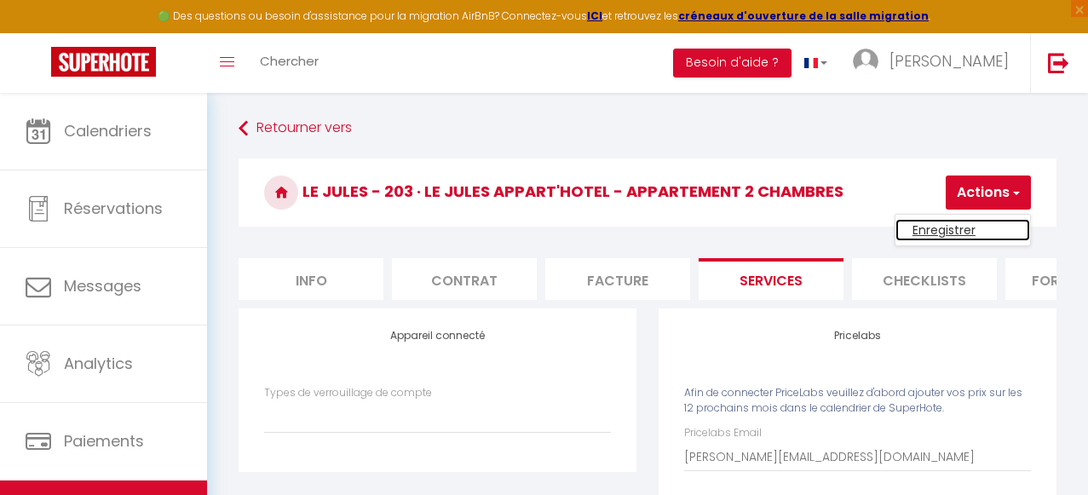
click at [948, 228] on link "Enregistrer" at bounding box center [962, 230] width 135 height 22
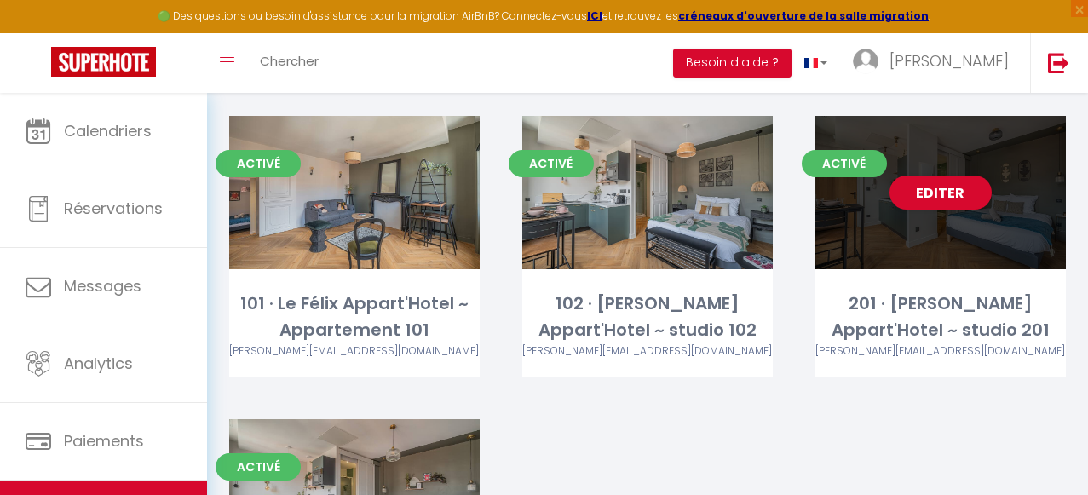
scroll to position [1100, 0]
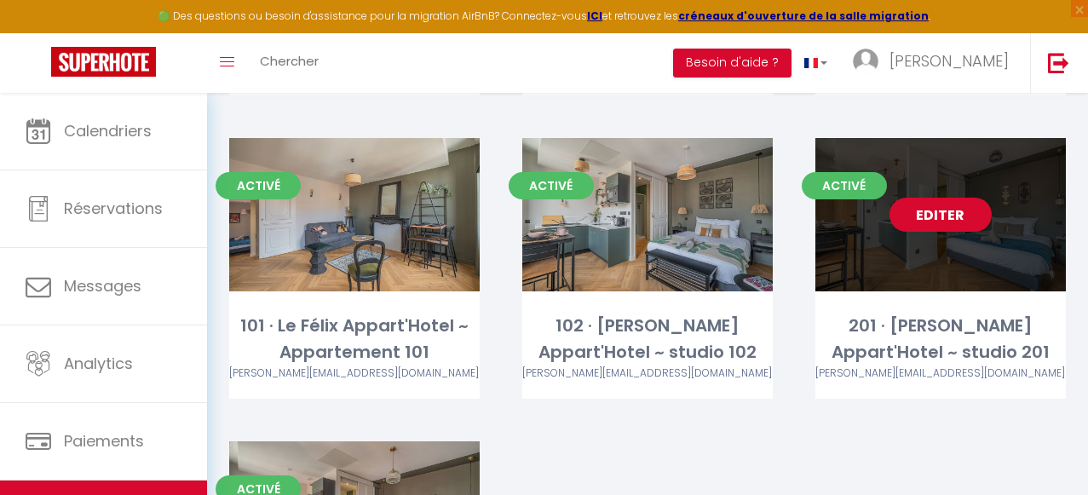
click at [935, 198] on link "Editer" at bounding box center [940, 215] width 102 height 34
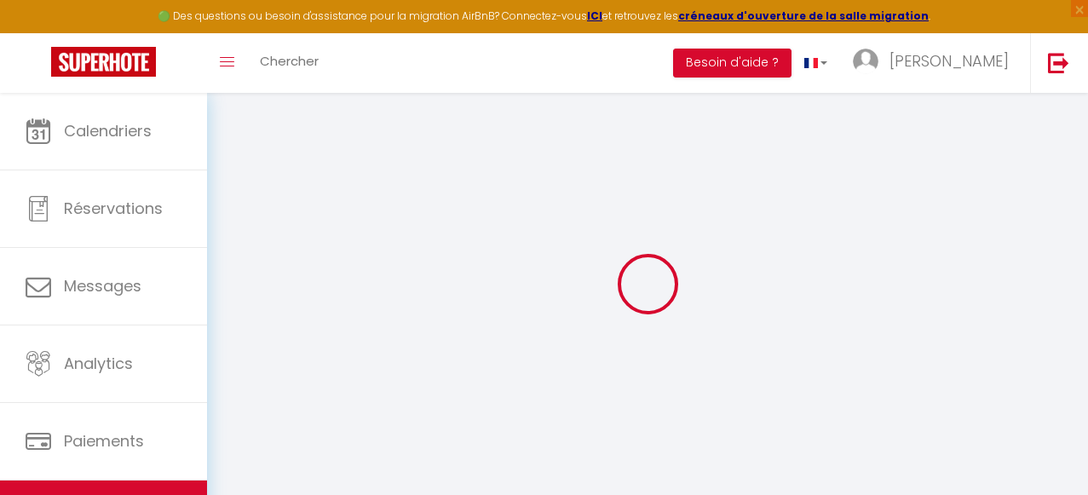
select select
type input "[PERSON_NAME][EMAIL_ADDRESS][DOMAIN_NAME]"
checkbox input "true"
select select
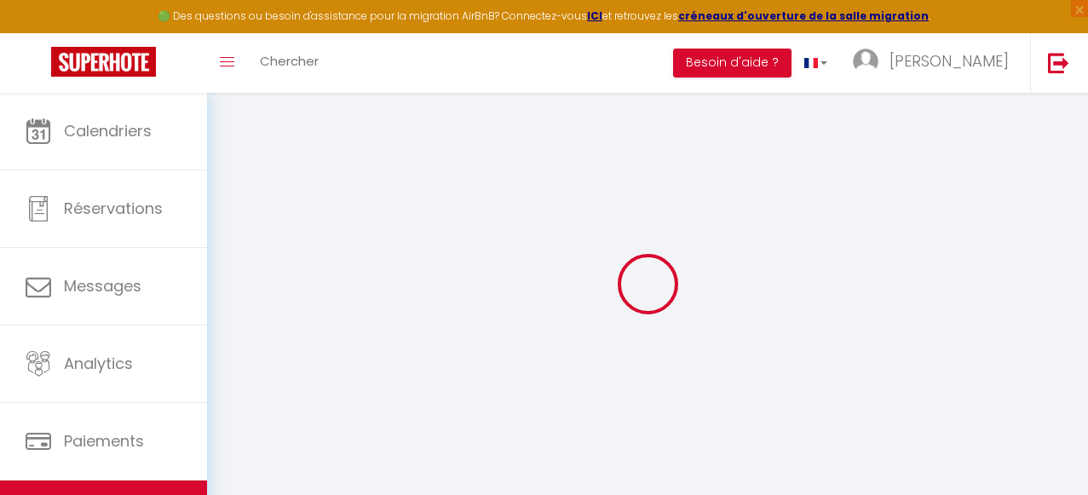
checkbox input "false"
select select
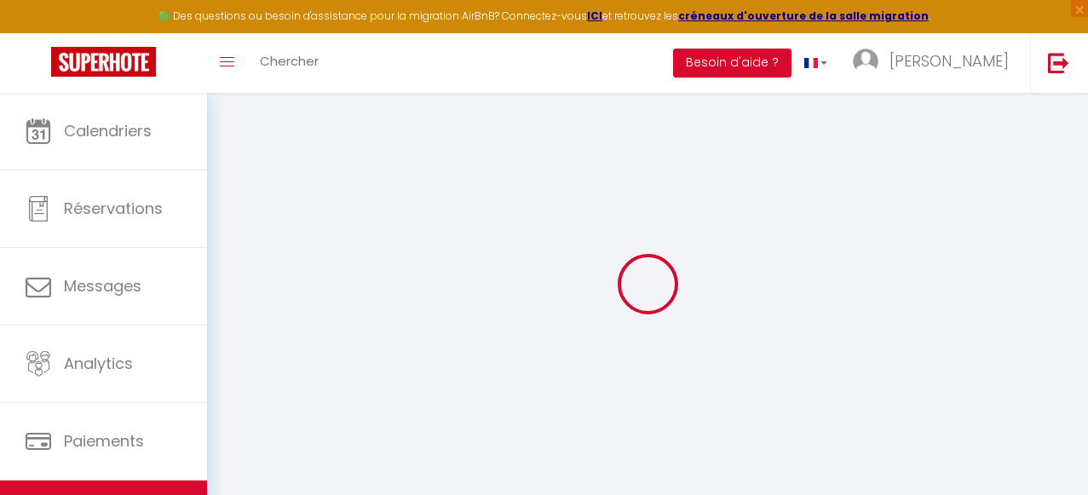
checkbox input "false"
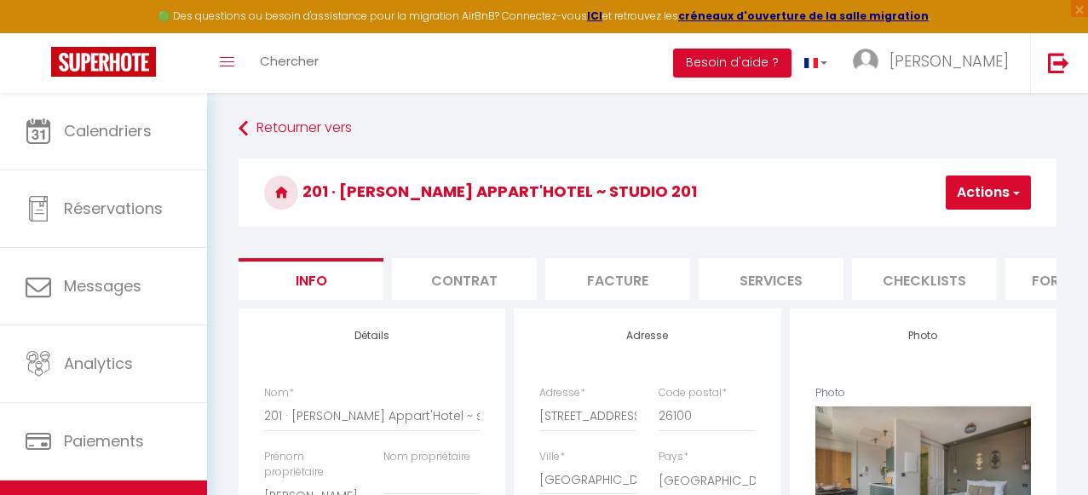
click at [769, 272] on li "Services" at bounding box center [771, 279] width 145 height 42
select select
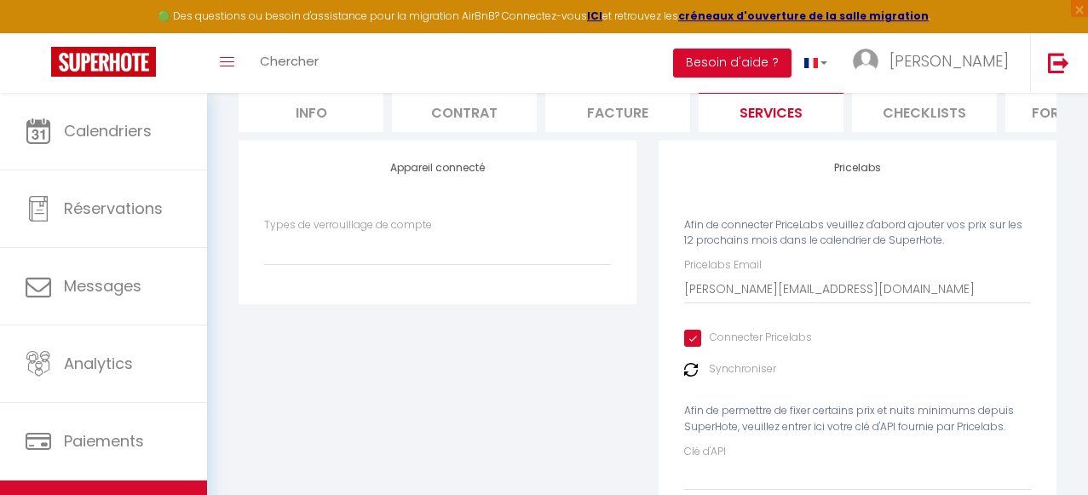
scroll to position [253, 0]
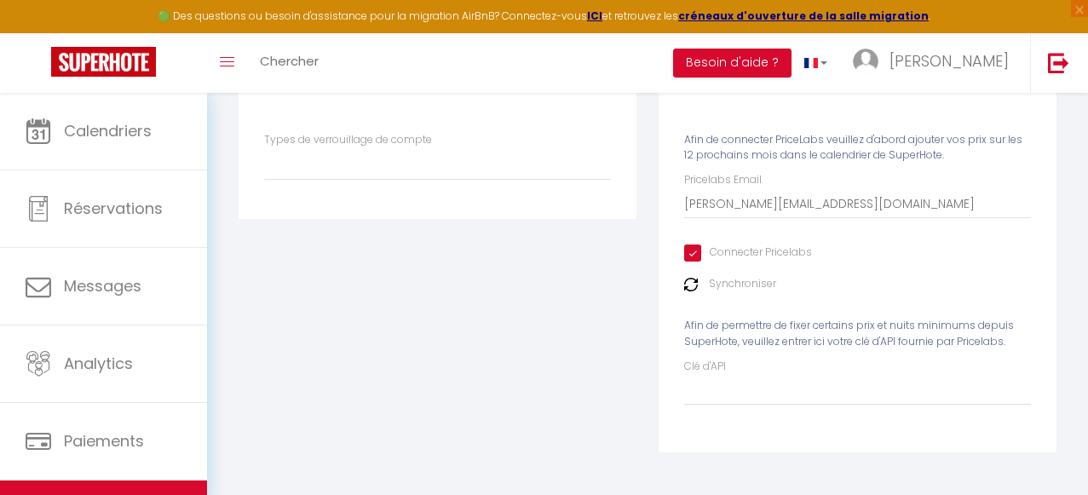
click at [691, 286] on img at bounding box center [691, 285] width 14 height 14
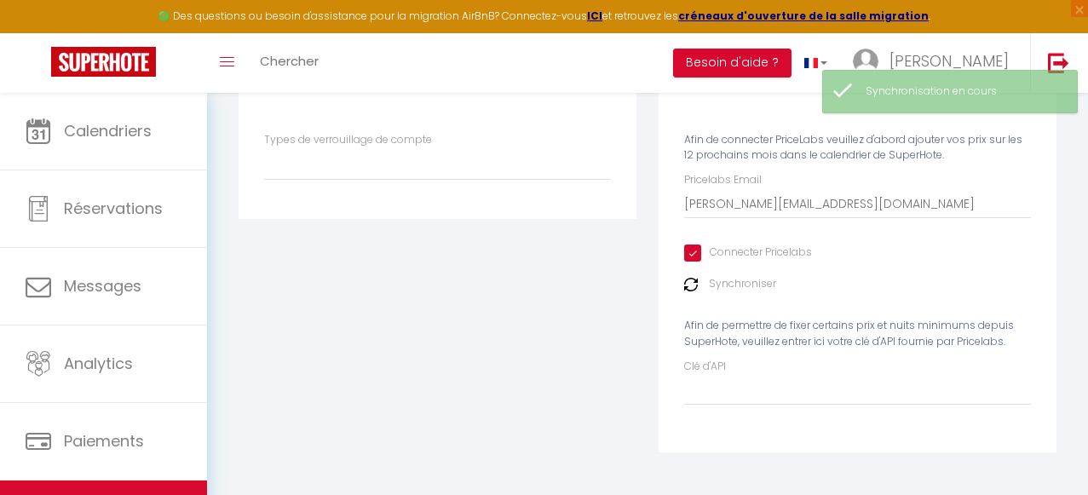
scroll to position [0, 0]
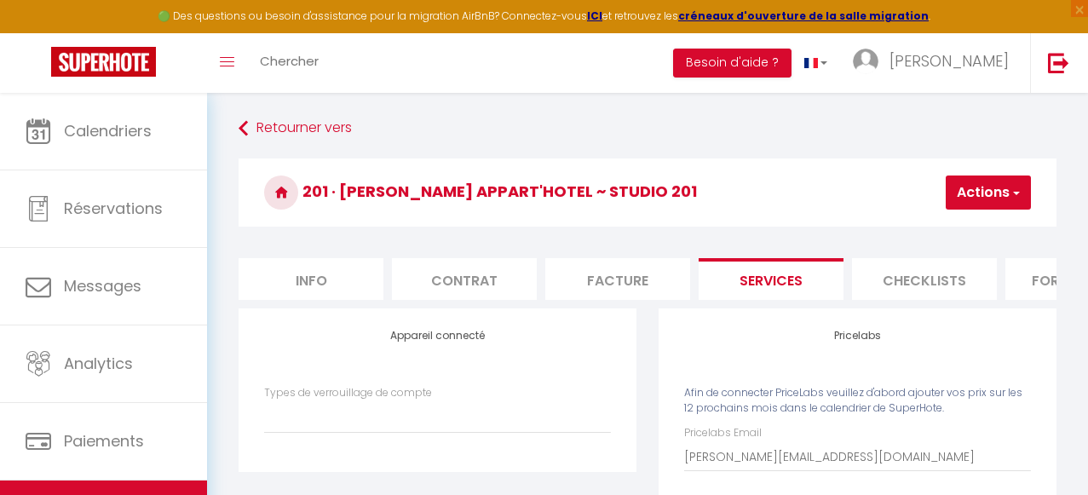
click at [991, 199] on button "Actions" at bounding box center [988, 192] width 85 height 34
click at [953, 227] on link "Enregistrer" at bounding box center [962, 230] width 135 height 22
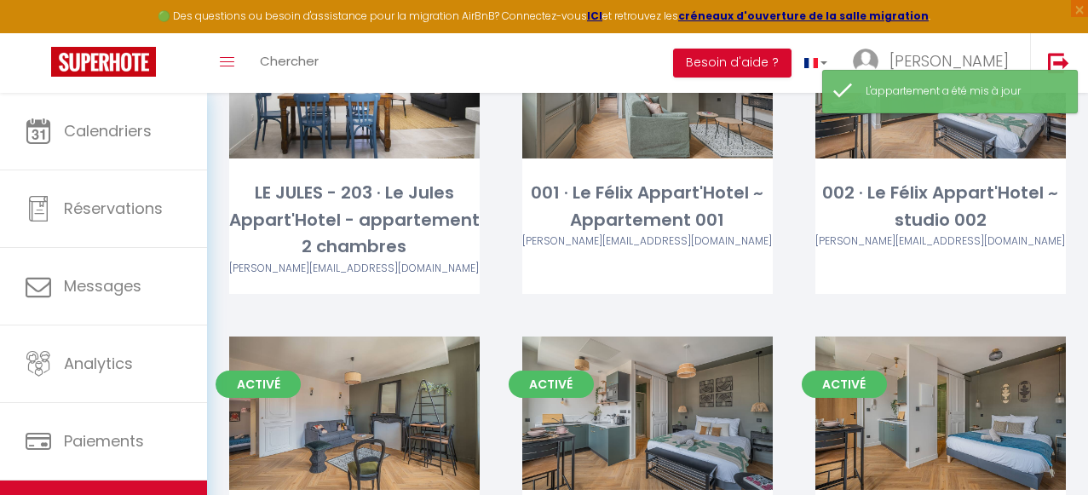
scroll to position [1343, 0]
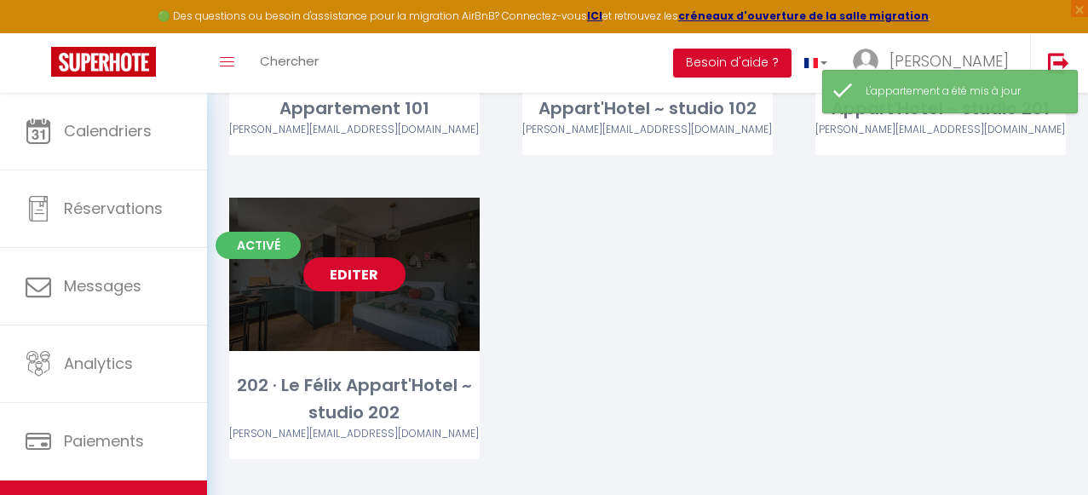
click at [359, 257] on link "Editer" at bounding box center [354, 274] width 102 height 34
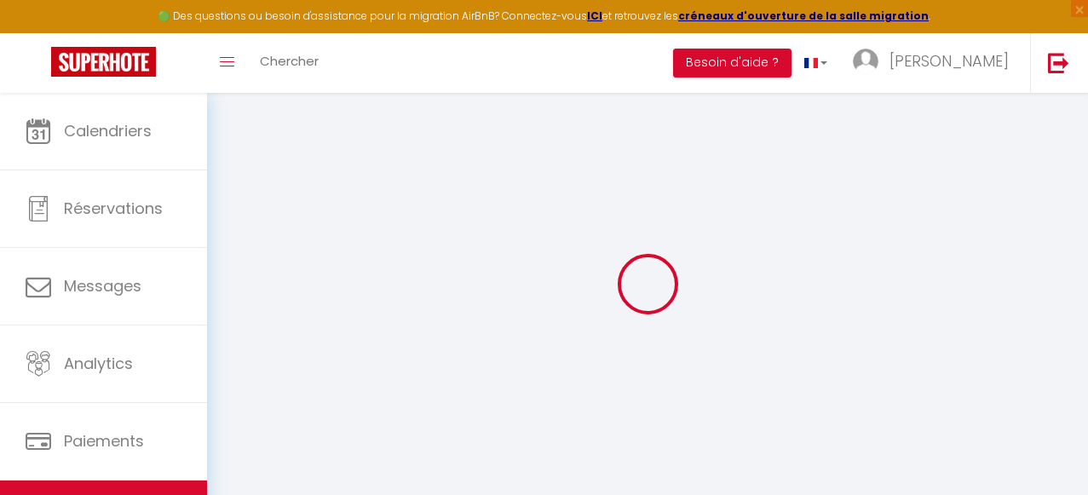
select select
type input "[PERSON_NAME][EMAIL_ADDRESS][DOMAIN_NAME]"
checkbox input "true"
select select
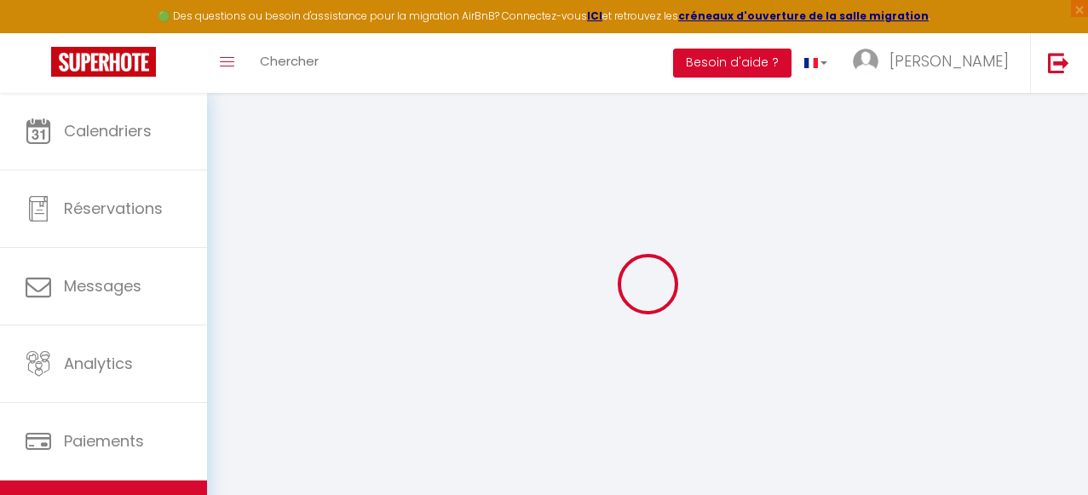
checkbox input "false"
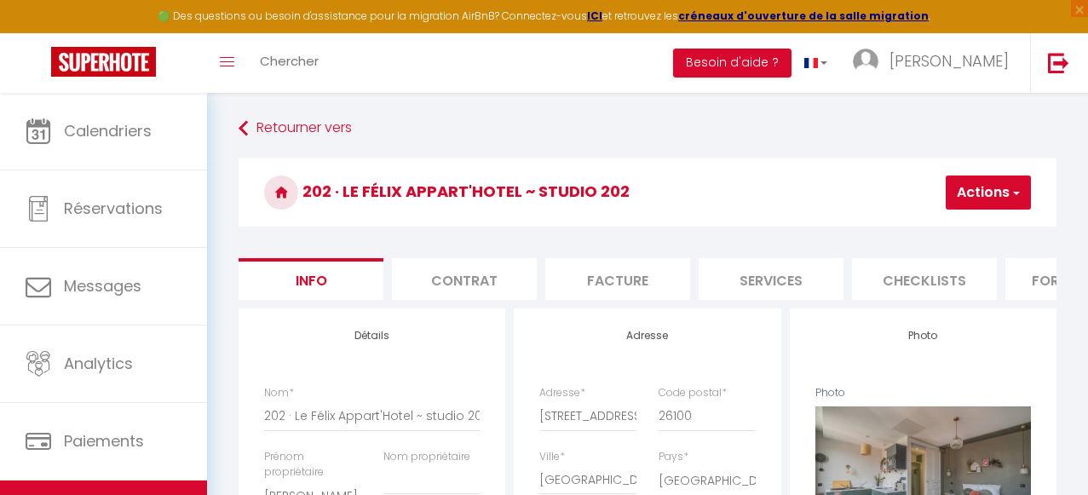
click at [792, 277] on li "Services" at bounding box center [771, 279] width 145 height 42
select select
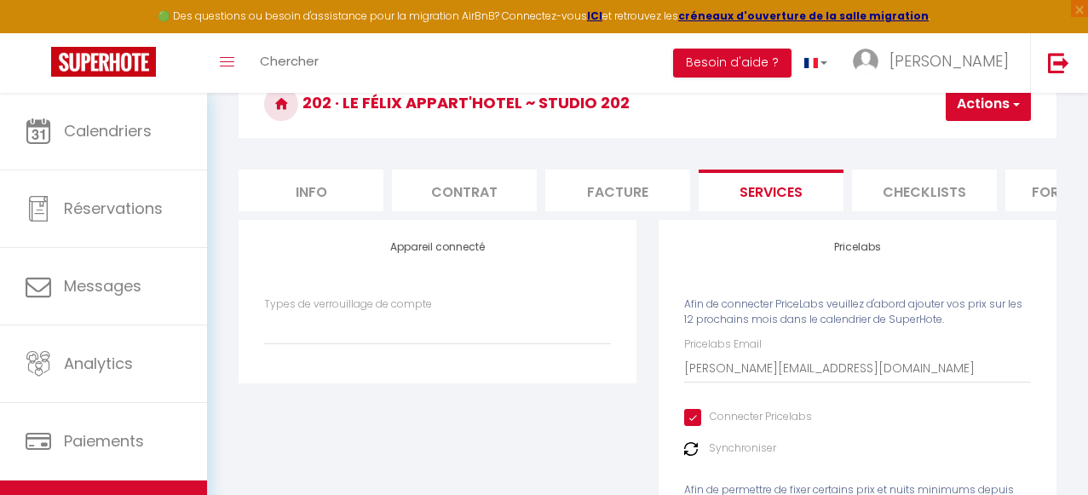
scroll to position [178, 0]
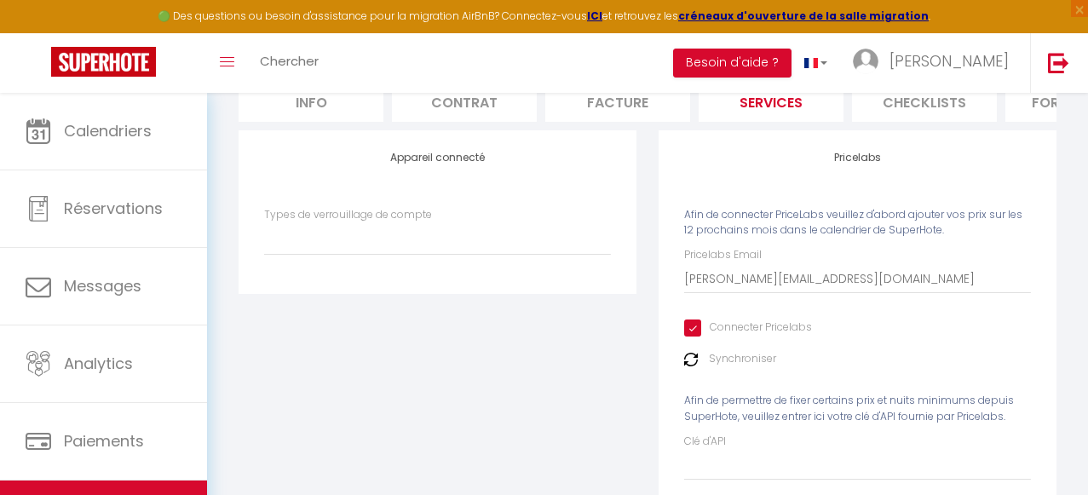
click at [691, 358] on img at bounding box center [691, 360] width 14 height 14
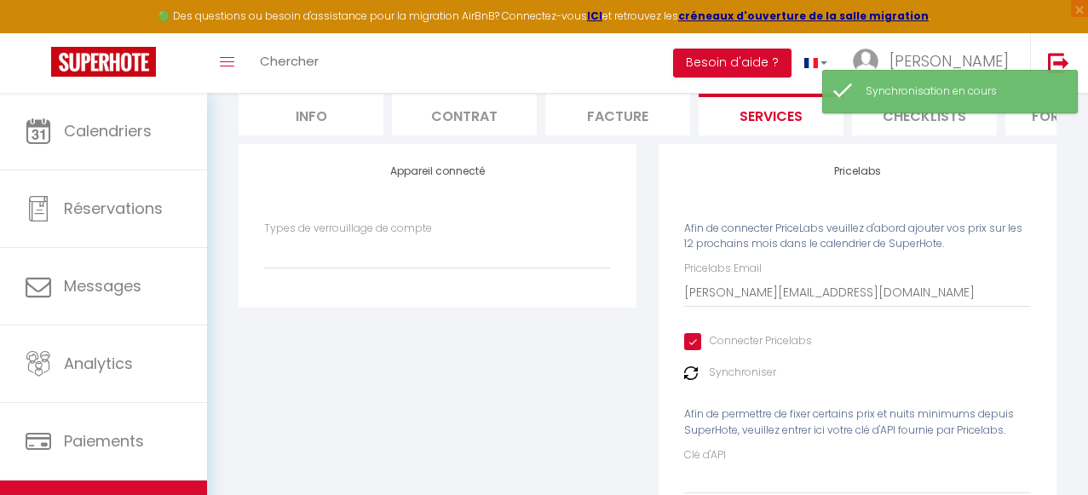
scroll to position [0, 0]
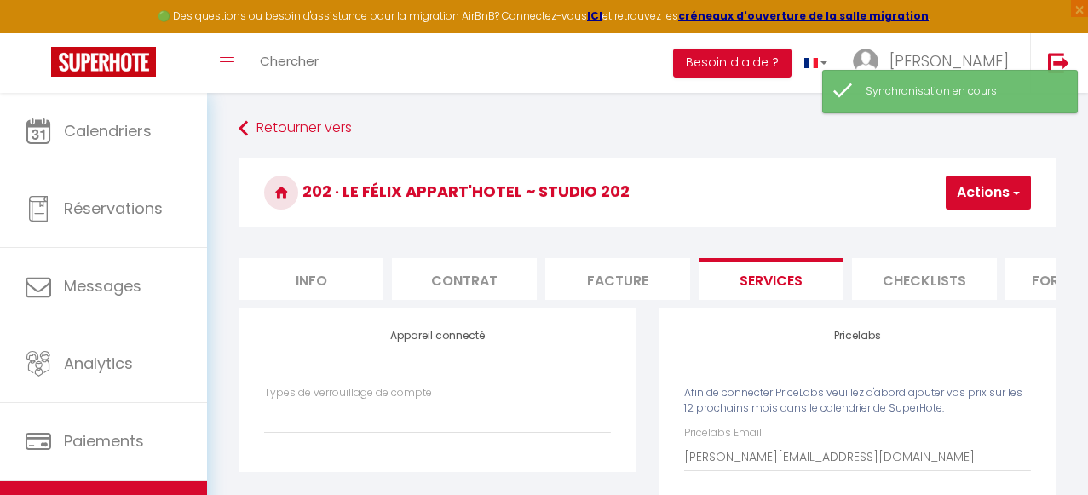
click at [1003, 188] on button "Actions" at bounding box center [988, 192] width 85 height 34
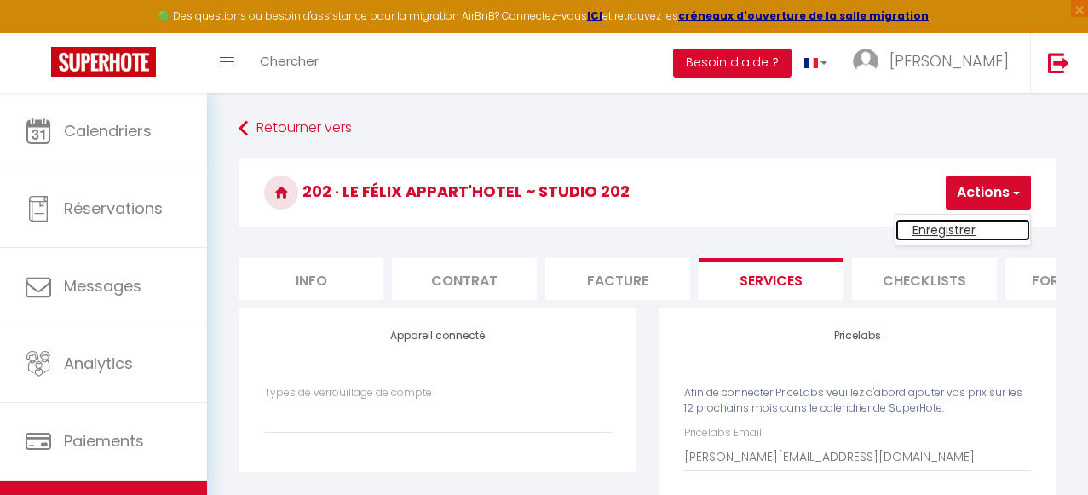
click at [945, 227] on link "Enregistrer" at bounding box center [962, 230] width 135 height 22
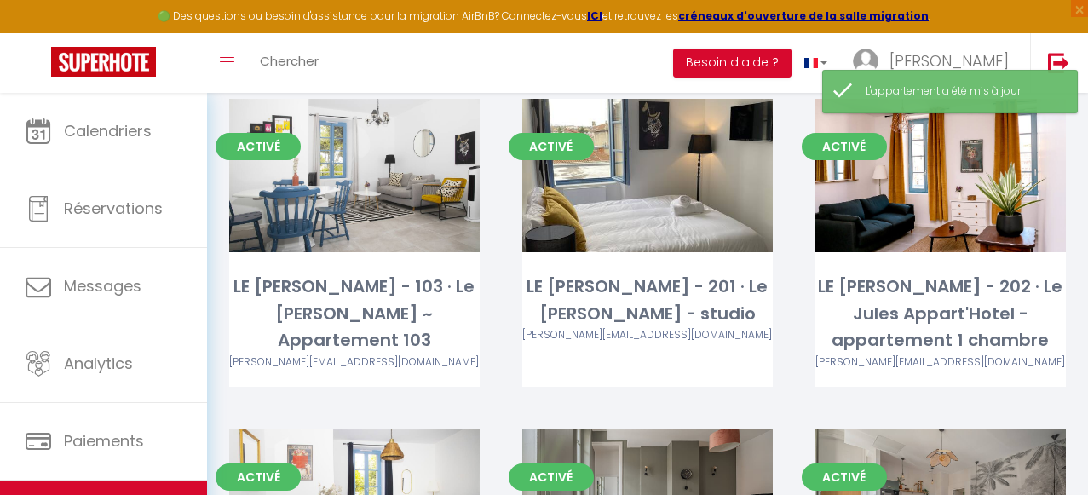
scroll to position [478, 0]
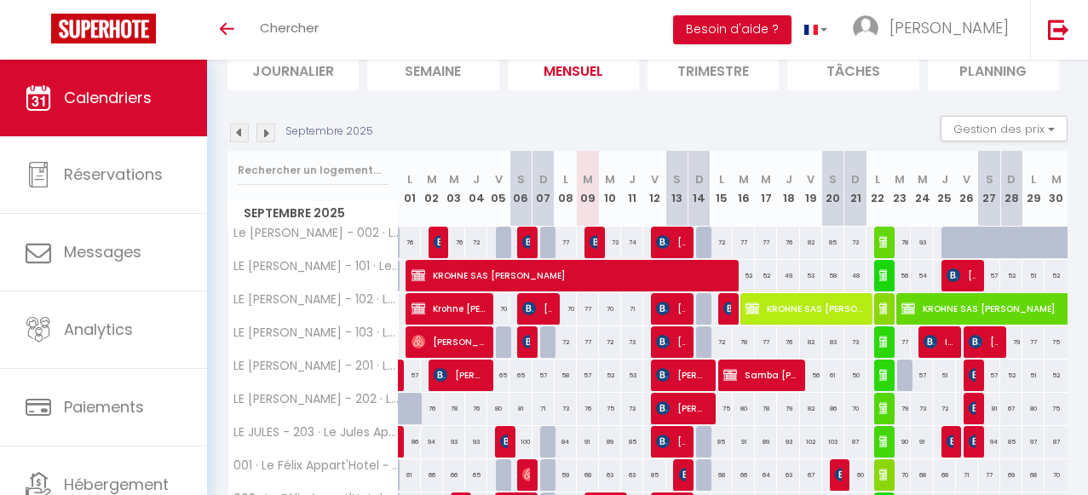
scroll to position [129, 0]
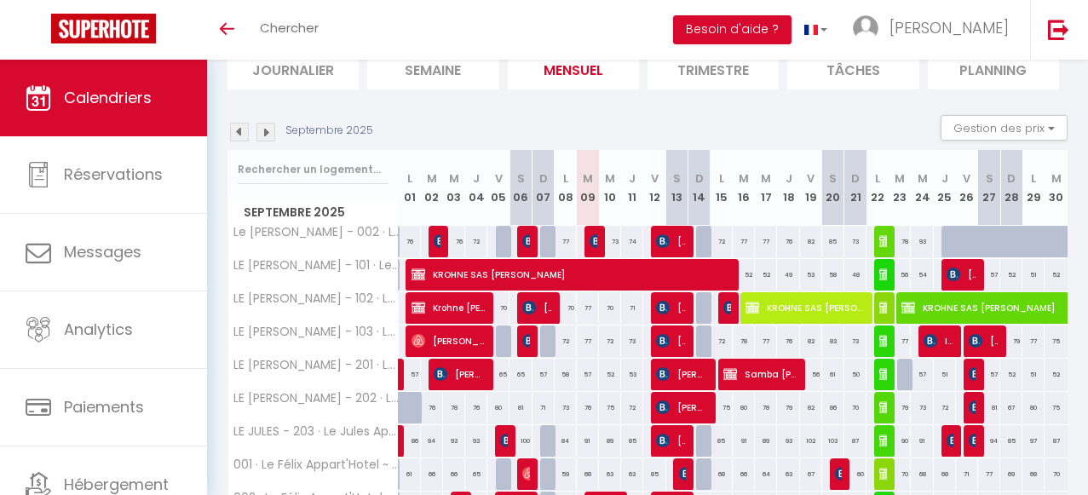
click at [272, 135] on img at bounding box center [265, 132] width 19 height 19
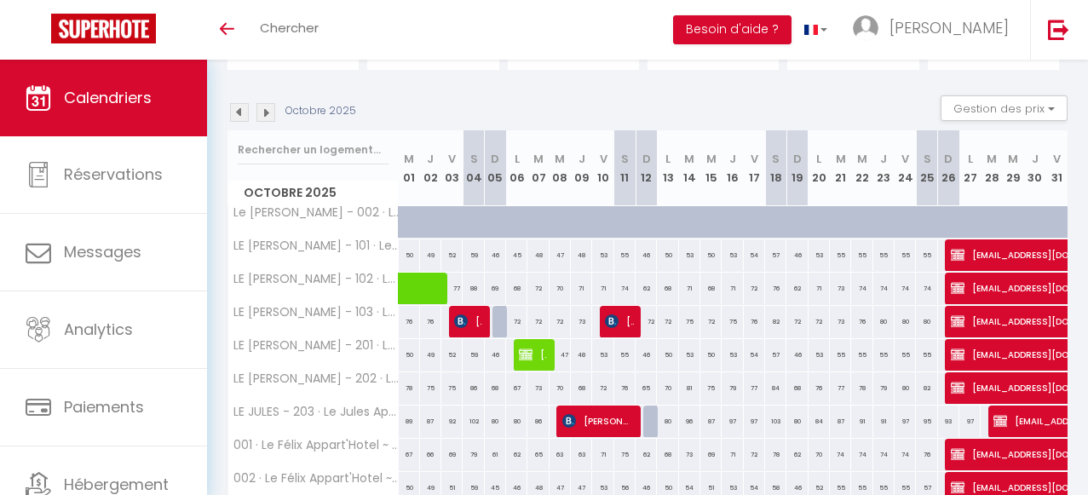
scroll to position [154, 0]
